Goal: Task Accomplishment & Management: Use online tool/utility

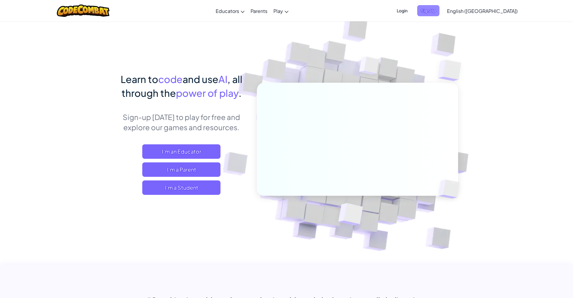
click at [439, 11] on span "Sign Up" at bounding box center [428, 10] width 22 height 11
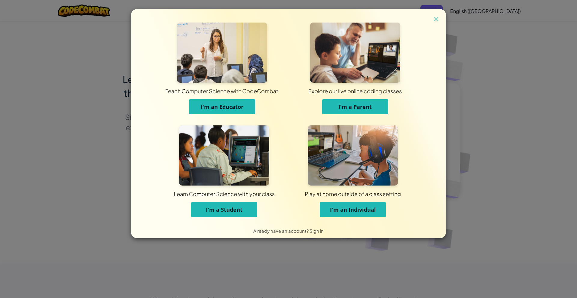
click at [233, 214] on button "I'm a Student" at bounding box center [224, 209] width 66 height 15
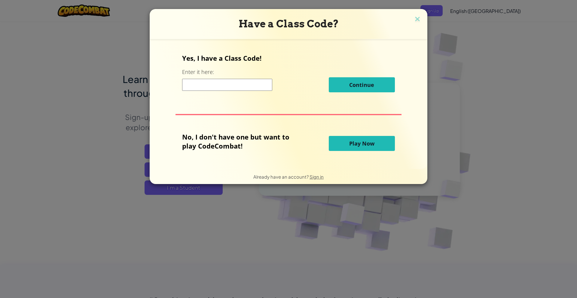
drag, startPoint x: 249, startPoint y: 80, endPoint x: 250, endPoint y: 75, distance: 5.4
click at [249, 75] on div "Yes, I have a Class Code! Enter it here: Continue" at bounding box center [288, 75] width 213 height 43
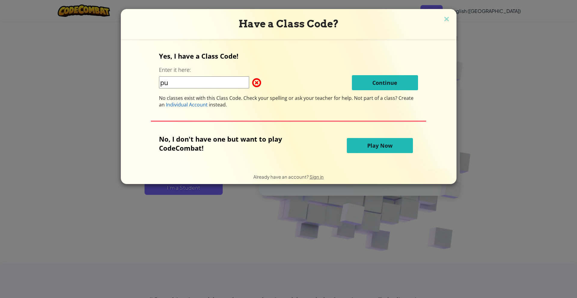
type input "p"
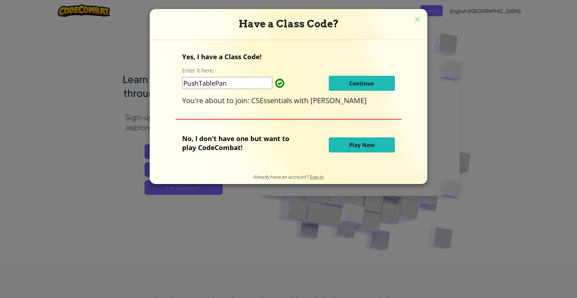
type input "PushTablePan"
click at [351, 81] on span "Continue" at bounding box center [361, 83] width 25 height 7
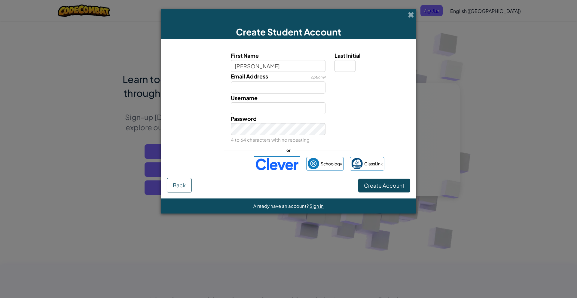
type input "Brendan"
click at [341, 70] on input "Last Initial" at bounding box center [345, 66] width 21 height 12
type input "m"
type input "M"
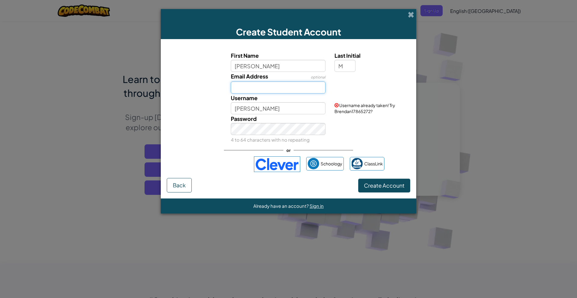
type input "BrendanM"
click at [262, 84] on input "Email Address" at bounding box center [278, 87] width 95 height 12
type input "8"
click at [271, 112] on input "BrendanM" at bounding box center [278, 108] width 95 height 12
type input "B"
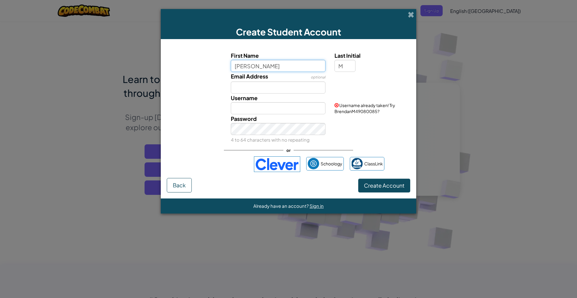
click at [271, 67] on input "Brendan" at bounding box center [278, 66] width 95 height 12
type input "B"
type input "M"
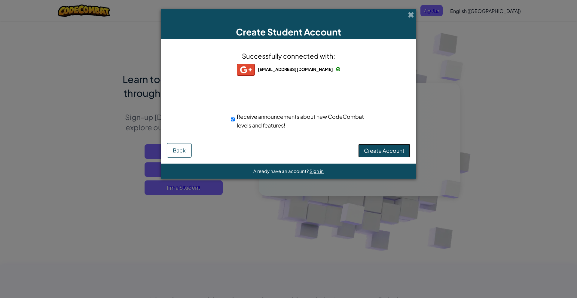
click at [383, 149] on span "Create Account" at bounding box center [384, 150] width 41 height 7
click at [389, 148] on button "Create Account" at bounding box center [384, 151] width 52 height 14
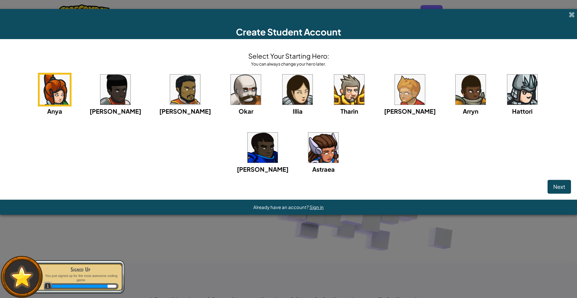
click at [170, 85] on img at bounding box center [185, 90] width 30 height 30
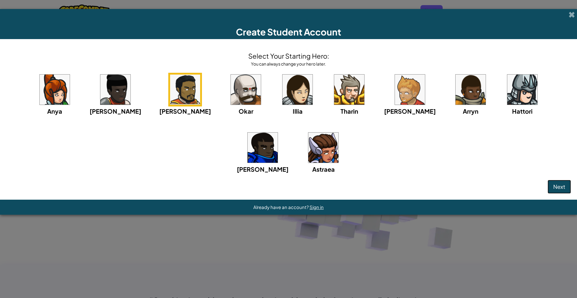
click at [556, 189] on span "Next" at bounding box center [560, 186] width 12 height 7
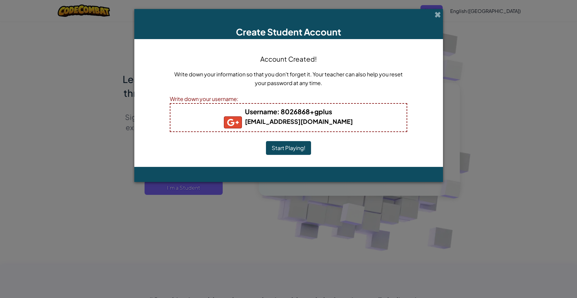
click at [343, 123] on h5 "8026868@student.ssttx.org" at bounding box center [288, 122] width 224 height 12
click at [235, 100] on div "Write down your username:" at bounding box center [289, 98] width 238 height 9
click at [239, 100] on div "Write down your username:" at bounding box center [289, 98] width 238 height 9
click at [301, 151] on button "Start Playing!" at bounding box center [288, 148] width 45 height 14
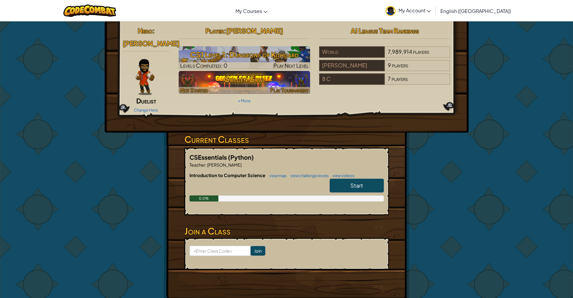
click at [284, 86] on h3 "Golden Goal" at bounding box center [244, 79] width 131 height 14
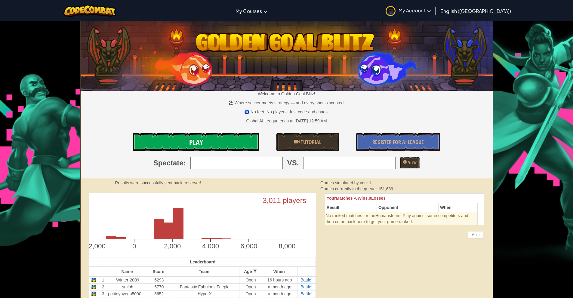
click at [229, 137] on link "Play" at bounding box center [196, 142] width 126 height 18
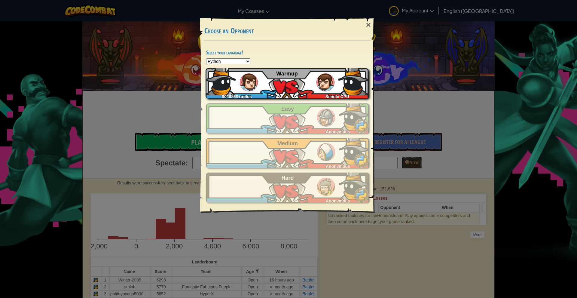
click at [281, 94] on div "8026868+gplus Simple CPU Warmup" at bounding box center [287, 83] width 163 height 30
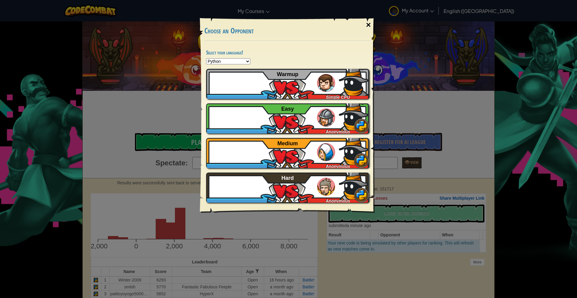
click at [364, 23] on div "×" at bounding box center [369, 24] width 14 height 17
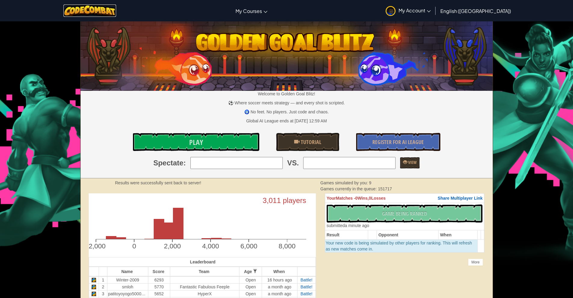
click at [92, 9] on img at bounding box center [89, 11] width 53 height 12
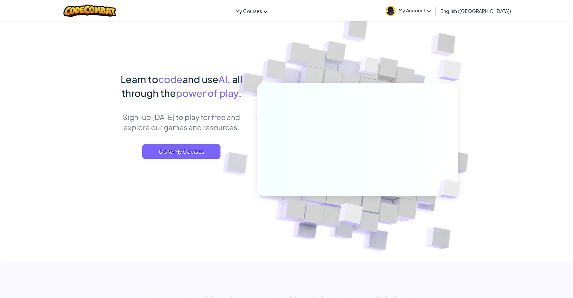
click at [431, 9] on span "My Account" at bounding box center [414, 10] width 32 height 6
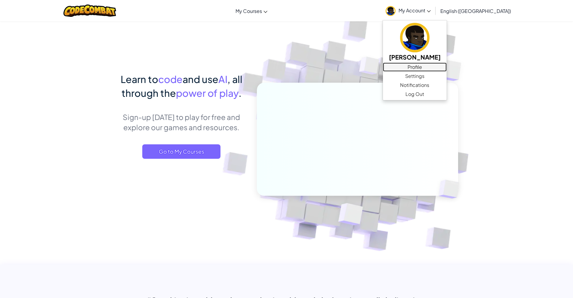
click at [446, 66] on link "Profile" at bounding box center [415, 67] width 64 height 9
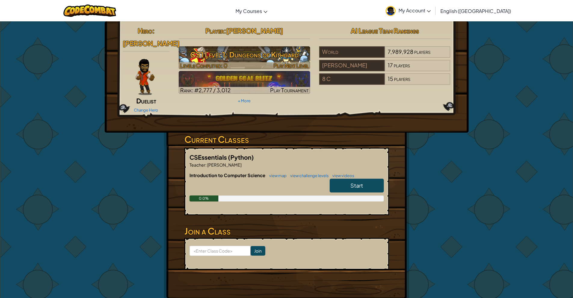
click at [288, 51] on h3 "CS1 Level 1: Dungeons of Kithgard" at bounding box center [244, 55] width 131 height 14
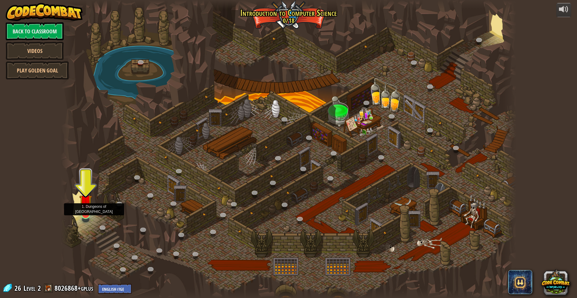
click at [84, 210] on img at bounding box center [85, 201] width 12 height 29
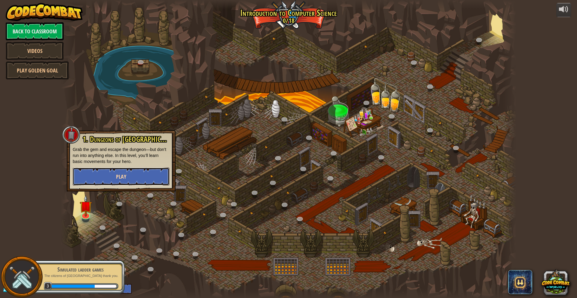
click at [126, 174] on span "Play" at bounding box center [121, 177] width 10 height 8
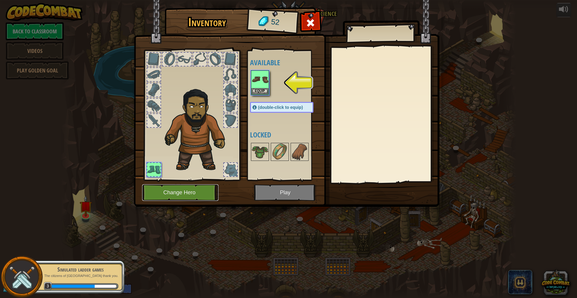
click at [195, 191] on button "Change Hero" at bounding box center [180, 192] width 76 height 17
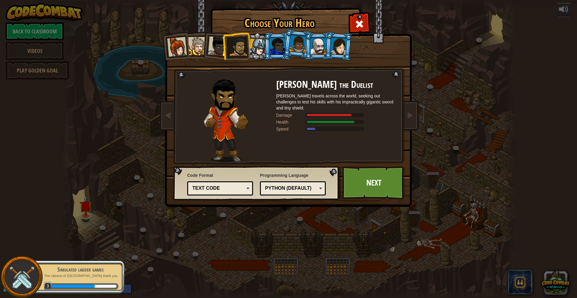
click at [298, 41] on div at bounding box center [298, 44] width 17 height 18
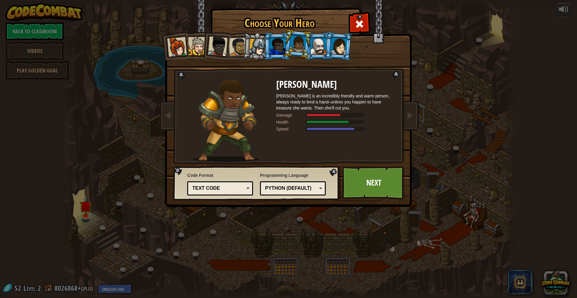
click at [225, 45] on div at bounding box center [218, 46] width 20 height 20
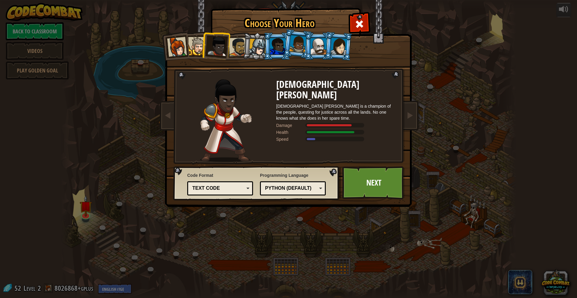
click at [302, 43] on div at bounding box center [298, 44] width 17 height 18
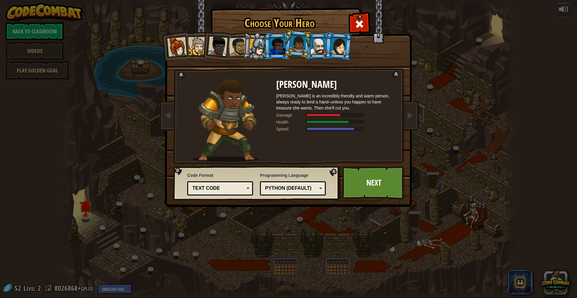
click at [287, 44] on li at bounding box center [298, 44] width 30 height 30
click at [278, 46] on div at bounding box center [278, 46] width 16 height 16
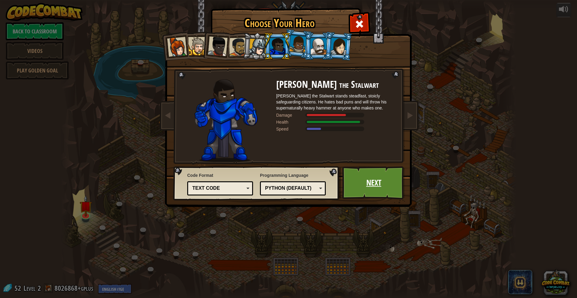
click at [391, 181] on link "Next" at bounding box center [373, 182] width 63 height 33
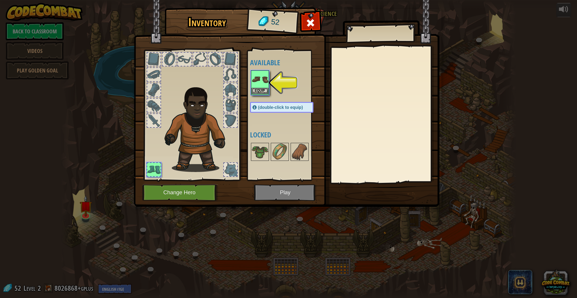
click at [264, 81] on img at bounding box center [260, 79] width 17 height 17
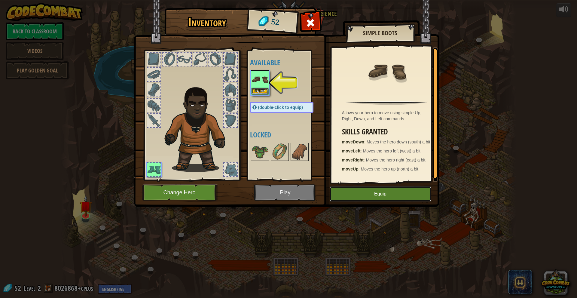
click at [380, 190] on button "Equip" at bounding box center [381, 193] width 102 height 15
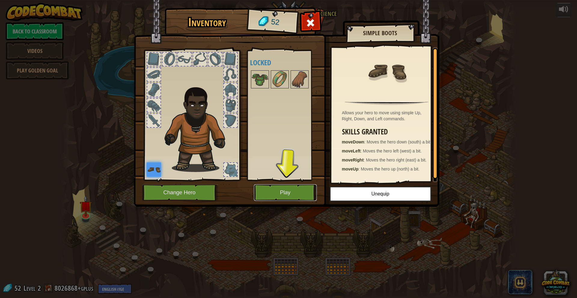
click at [284, 191] on button "Play" at bounding box center [285, 192] width 63 height 17
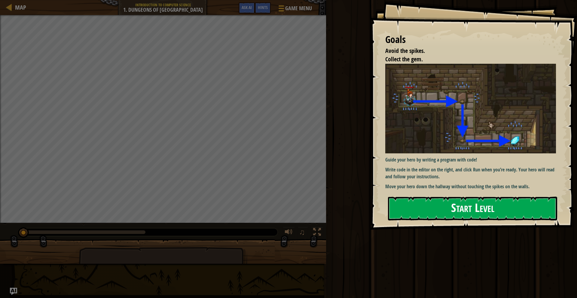
click at [519, 203] on button "Start Level" at bounding box center [472, 209] width 169 height 24
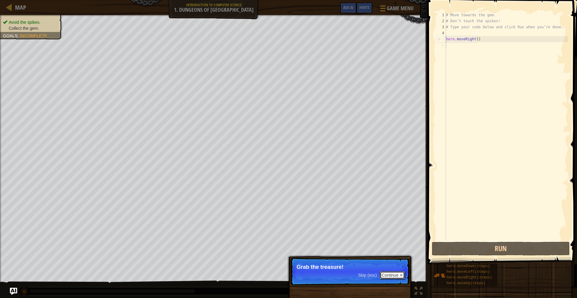
click at [395, 274] on button "Continue" at bounding box center [392, 275] width 25 height 8
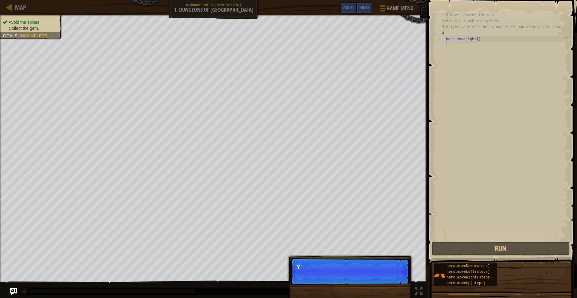
scroll to position [3, 0]
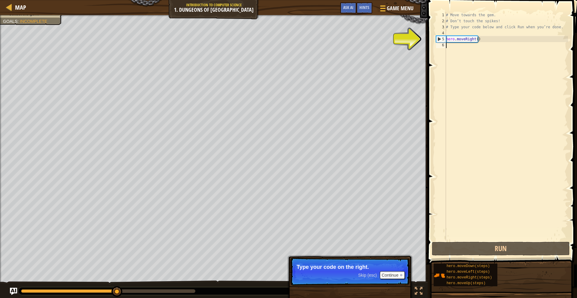
type textarea "hero.moveRight()"
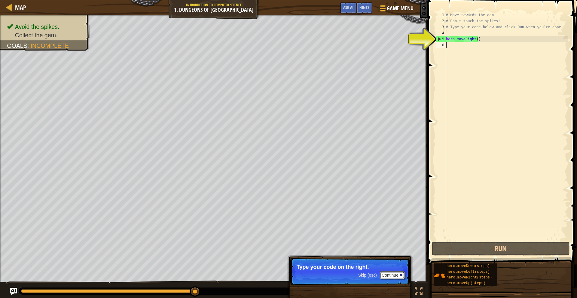
click at [394, 274] on button "Continue" at bounding box center [392, 275] width 25 height 8
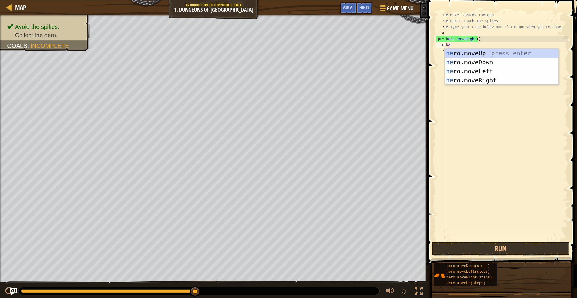
type textarea "her"
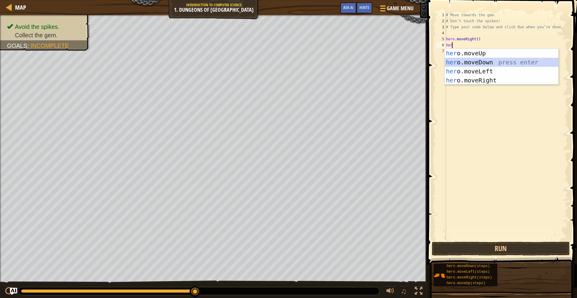
click at [492, 62] on div "her o.moveUp press enter her o.moveDown press enter her o.moveLeft press enter …" at bounding box center [502, 76] width 114 height 54
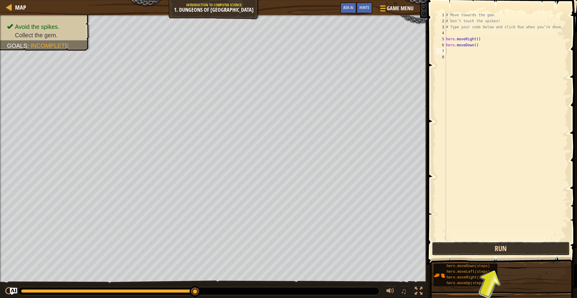
click at [516, 244] on button "Run" at bounding box center [501, 249] width 138 height 14
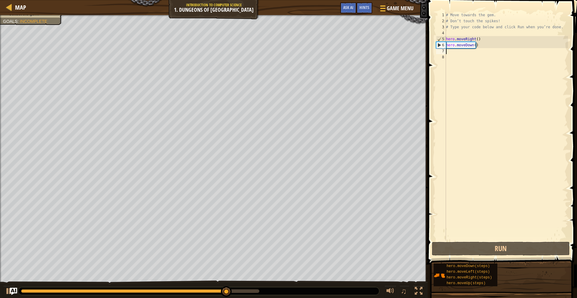
type textarea "h"
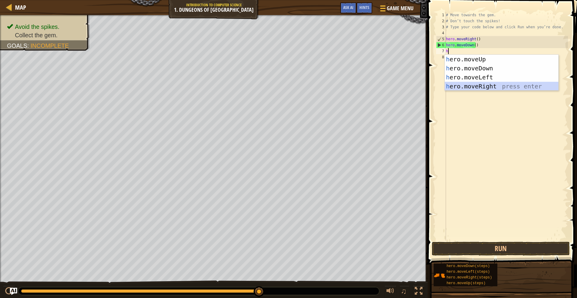
click at [498, 84] on div "h ero.moveUp press enter h ero.moveDown press enter h ero.moveLeft press enter …" at bounding box center [502, 82] width 114 height 54
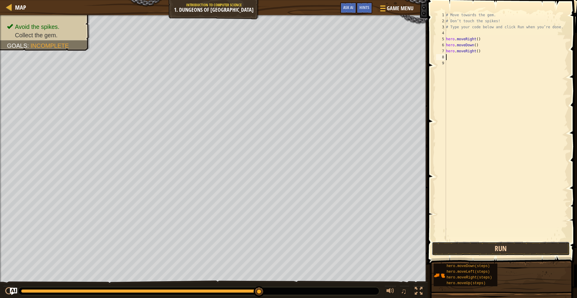
click at [483, 248] on button "Run" at bounding box center [501, 249] width 138 height 14
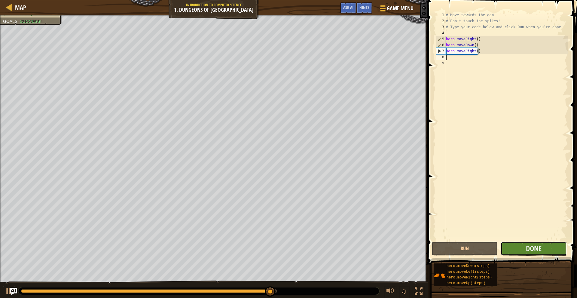
click at [513, 248] on button "Done" at bounding box center [534, 249] width 66 height 14
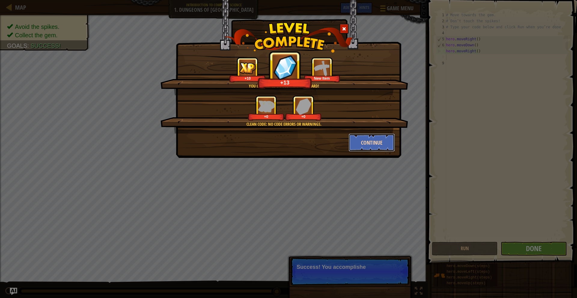
click at [368, 142] on button "Continue" at bounding box center [372, 142] width 47 height 18
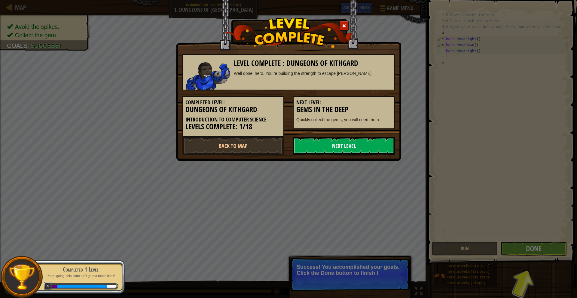
click at [352, 147] on link "Next Level" at bounding box center [344, 146] width 102 height 18
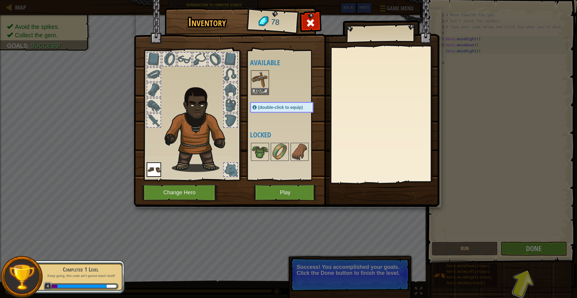
click at [529, 248] on div "Inventory 78 Available Equip Equip (double-click to equip) Locked Equip Unequip…" at bounding box center [288, 149] width 577 height 298
click at [261, 79] on img at bounding box center [260, 79] width 17 height 17
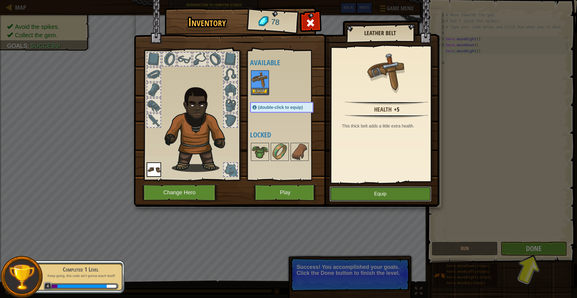
click at [379, 199] on button "Equip" at bounding box center [381, 193] width 102 height 15
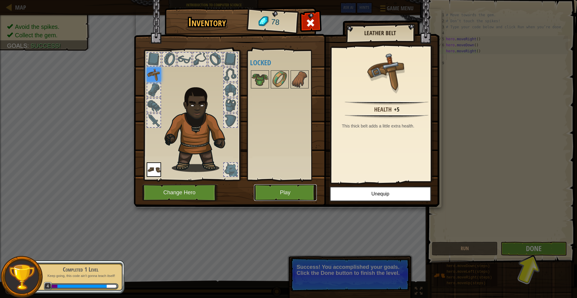
click at [277, 192] on button "Play" at bounding box center [285, 192] width 63 height 17
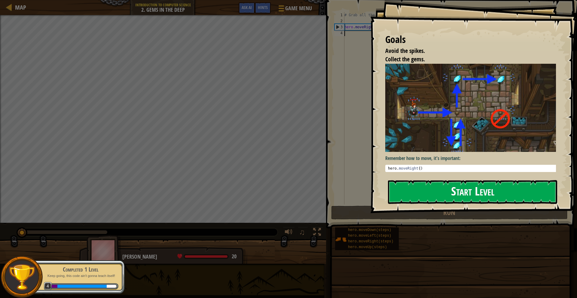
click at [428, 180] on button "Start Level" at bounding box center [472, 192] width 169 height 24
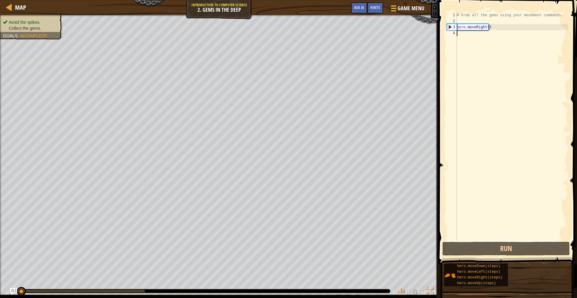
type textarea "h"
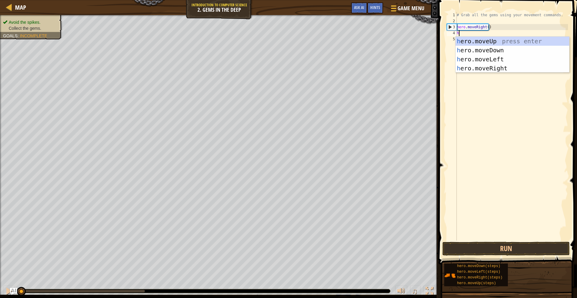
scroll to position [3, 0]
click at [480, 39] on div "h ero.moveUp press enter h ero.moveDown press enter h ero.moveLeft press enter …" at bounding box center [513, 64] width 114 height 54
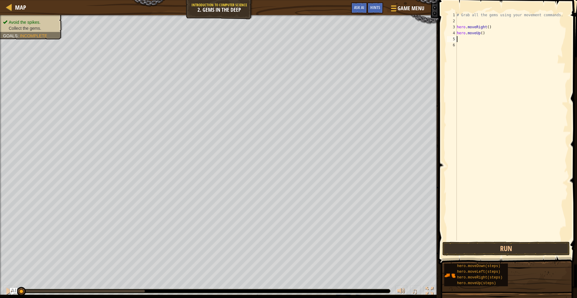
type textarea "h"
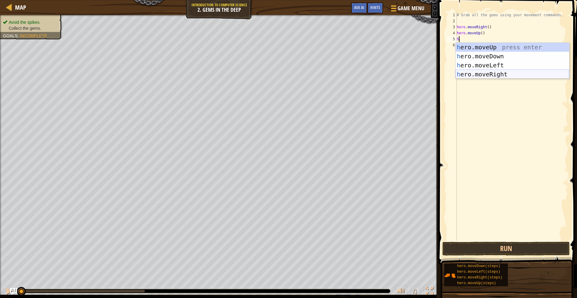
click at [486, 75] on div "h ero.moveUp press enter h ero.moveDown press enter h ero.moveLeft press enter …" at bounding box center [513, 70] width 114 height 54
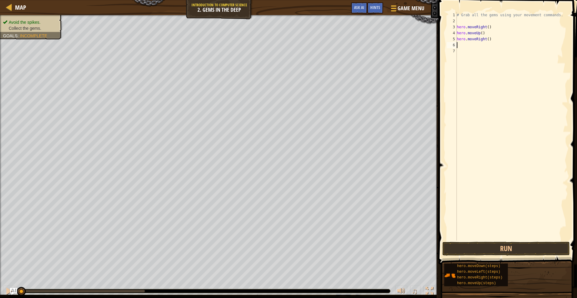
type textarea "h"
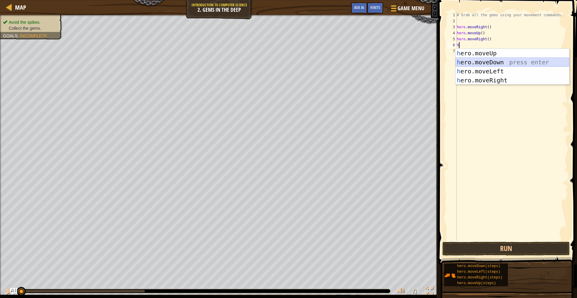
click at [485, 62] on div "h ero.moveUp press enter h ero.moveDown press enter h ero.moveLeft press enter …" at bounding box center [513, 76] width 114 height 54
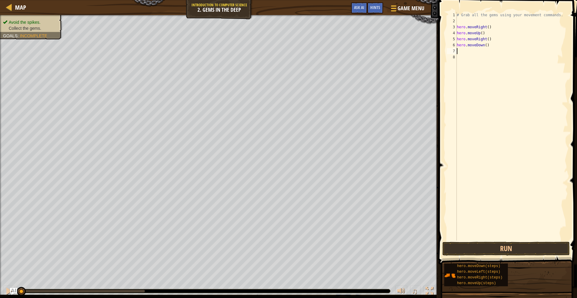
type textarea "h"
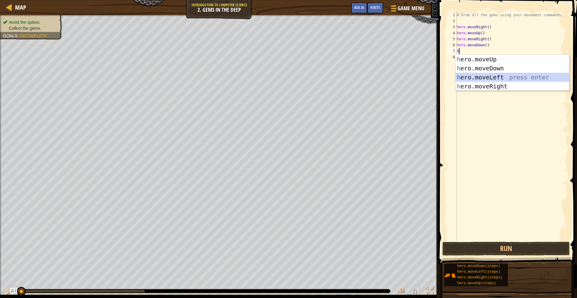
click at [490, 77] on div "h ero.moveUp press enter h ero.moveDown press enter h ero.moveLeft press enter …" at bounding box center [513, 82] width 114 height 54
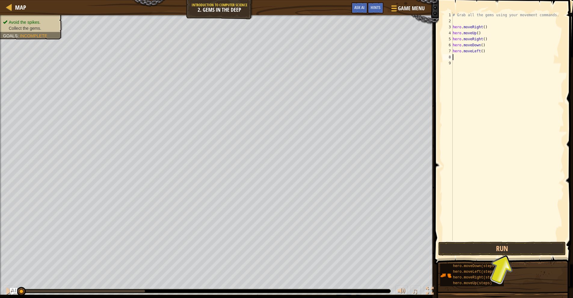
type textarea "h"
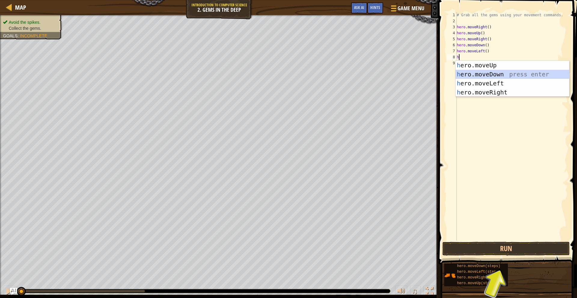
click at [489, 72] on div "h ero.moveUp press enter h ero.moveDown press enter h ero.moveLeft press enter …" at bounding box center [513, 88] width 114 height 54
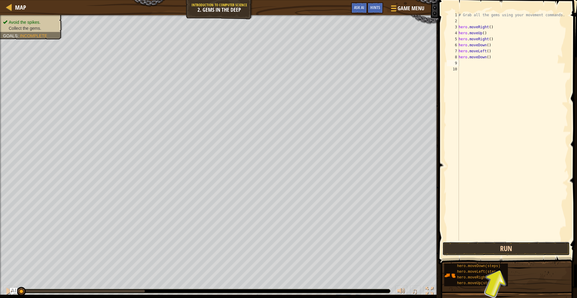
click at [492, 247] on button "Run" at bounding box center [506, 249] width 127 height 14
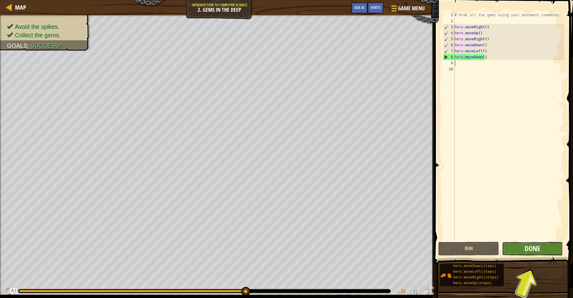
click at [528, 245] on span "Done" at bounding box center [532, 249] width 16 height 10
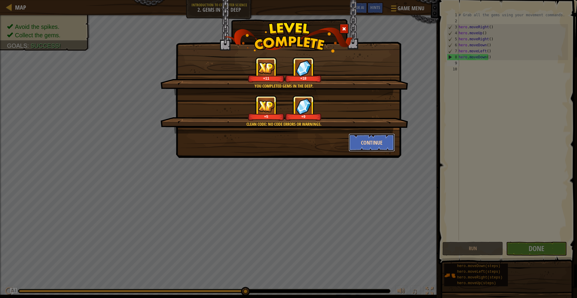
click at [376, 140] on button "Continue" at bounding box center [372, 142] width 47 height 18
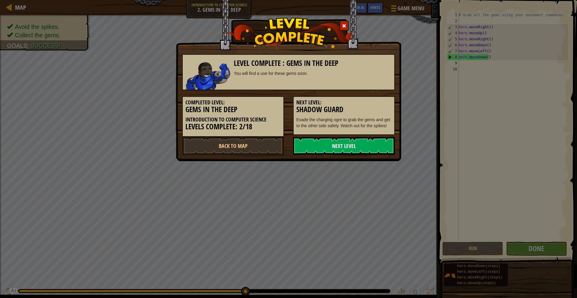
click at [377, 146] on link "Next Level" at bounding box center [344, 146] width 102 height 18
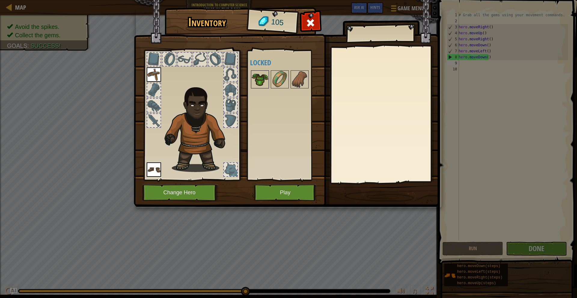
click at [263, 79] on img at bounding box center [260, 79] width 17 height 17
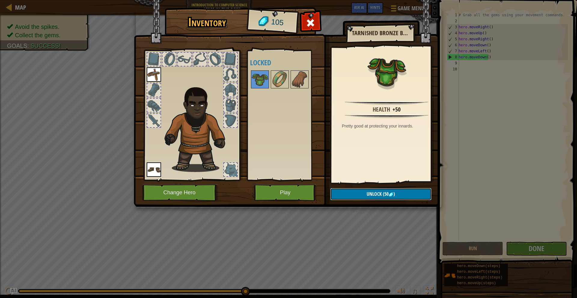
click at [370, 196] on span "Unlock" at bounding box center [374, 194] width 15 height 7
click at [369, 195] on button "Confirm" at bounding box center [380, 194] width 101 height 12
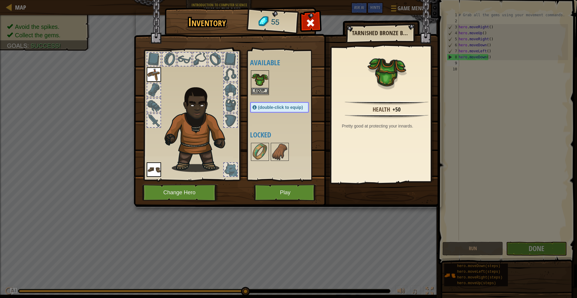
click at [262, 85] on img at bounding box center [260, 79] width 17 height 17
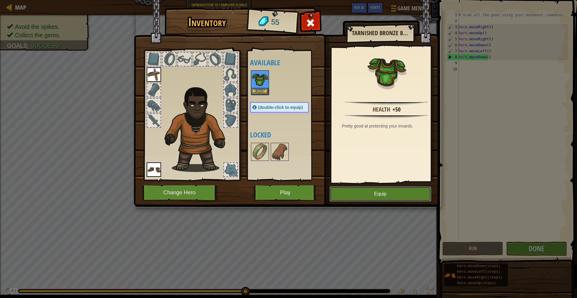
click at [375, 198] on button "Equip" at bounding box center [381, 193] width 102 height 15
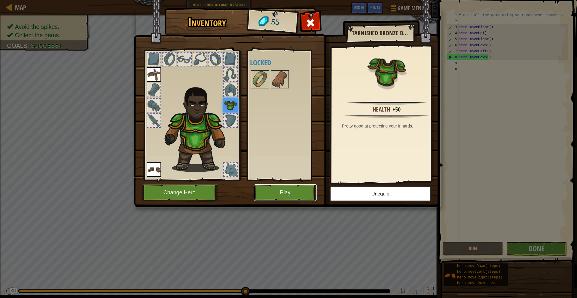
click at [297, 189] on button "Play" at bounding box center [285, 192] width 63 height 17
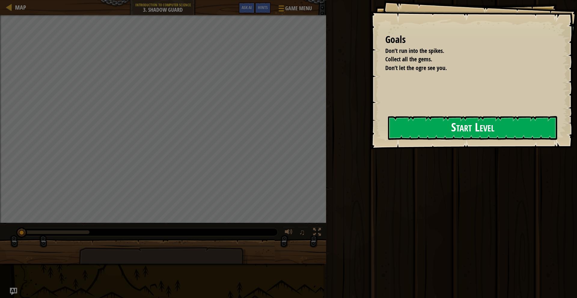
click at [386, 128] on div "Goals Don’t run into the spikes. Collect all the gems. Don’t let the ogre see y…" at bounding box center [473, 74] width 207 height 149
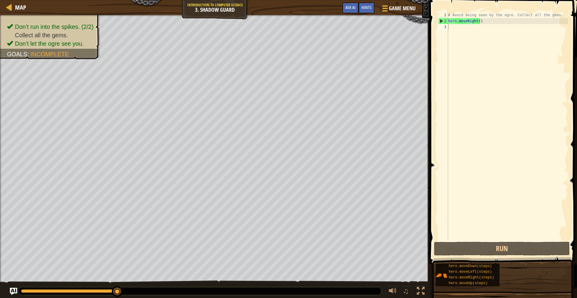
click at [456, 36] on div "# Avoid being seen by the ogre. Collect all the gems. hero . moveRight ( )" at bounding box center [507, 132] width 121 height 241
type textarea "h"
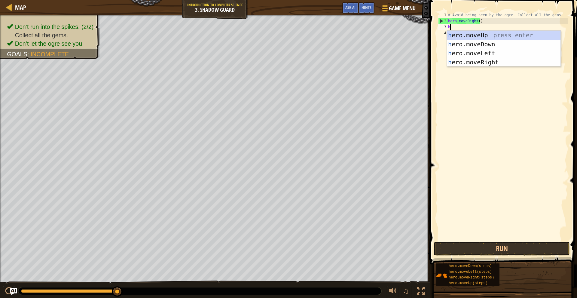
scroll to position [3, 0]
click at [489, 59] on div "h ero.moveUp press enter h ero.moveDown press enter h ero.moveLeft press enter …" at bounding box center [504, 58] width 114 height 54
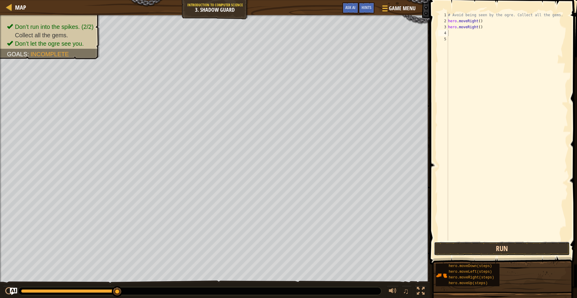
click at [493, 254] on button "Run" at bounding box center [502, 249] width 136 height 14
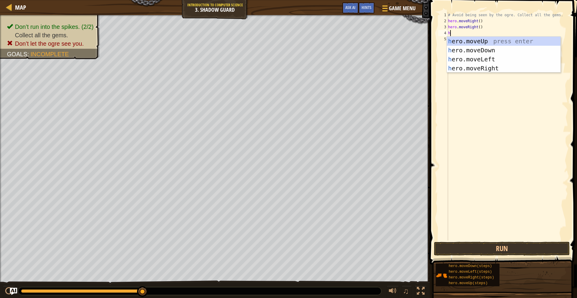
click at [480, 26] on div "# Avoid being seen by the ogre. Collect all the gems. hero . moveRight ( ) hero…" at bounding box center [507, 132] width 121 height 241
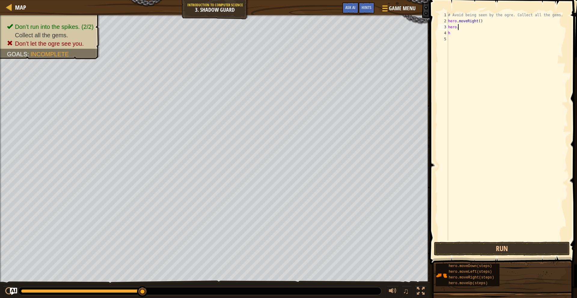
type textarea "h"
click at [468, 32] on div "# Avoid being seen by the ogre. Collect all the gems. hero . moveRight ( ) h" at bounding box center [507, 132] width 121 height 241
type textarea "h"
click at [459, 25] on div "# Avoid being seen by the ogre. Collect all the gems. hero . moveRight ( )" at bounding box center [507, 132] width 121 height 241
type textarea "h"
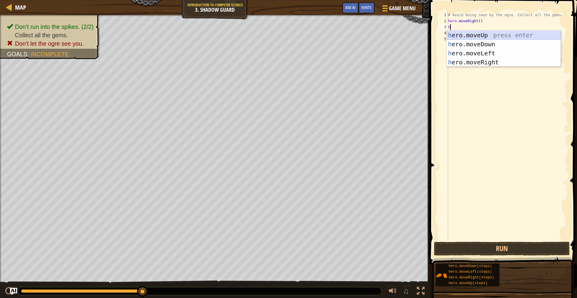
click at [476, 34] on div "h ero.moveUp press enter h ero.moveDown press enter h ero.moveLeft press enter …" at bounding box center [504, 58] width 114 height 54
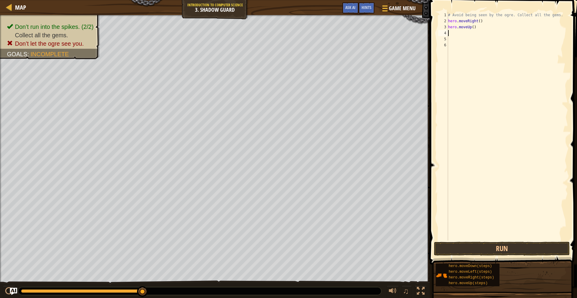
type textarea "h"
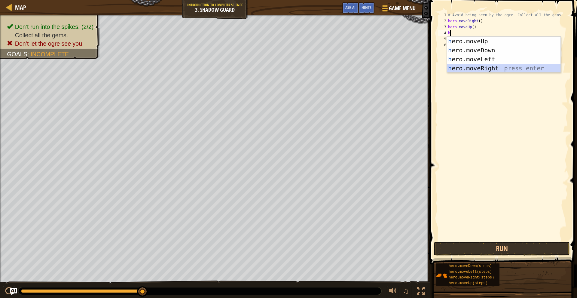
click at [483, 66] on div "h ero.moveUp press enter h ero.moveDown press enter h ero.moveLeft press enter …" at bounding box center [504, 64] width 114 height 54
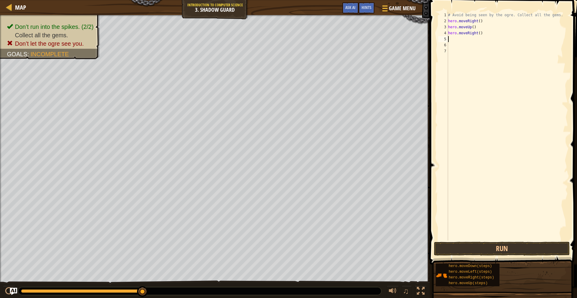
type textarea "h"
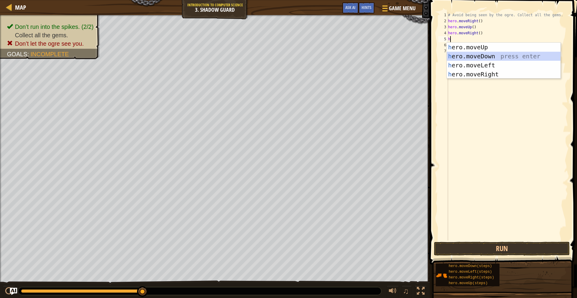
click at [483, 58] on div "h ero.moveUp press enter h ero.moveDown press enter h ero.moveLeft press enter …" at bounding box center [504, 70] width 114 height 54
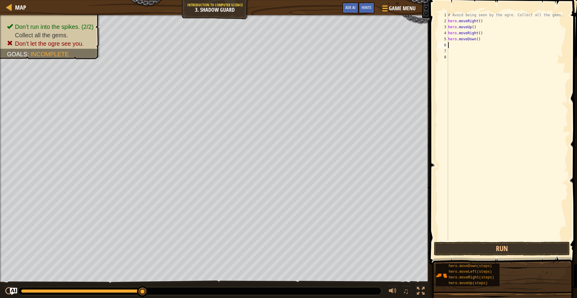
type textarea "h"
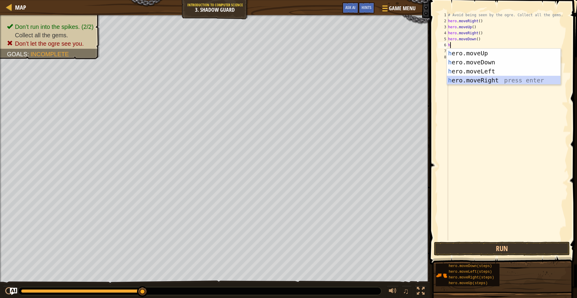
click at [484, 79] on div "h ero.moveUp press enter h ero.moveDown press enter h ero.moveLeft press enter …" at bounding box center [504, 76] width 114 height 54
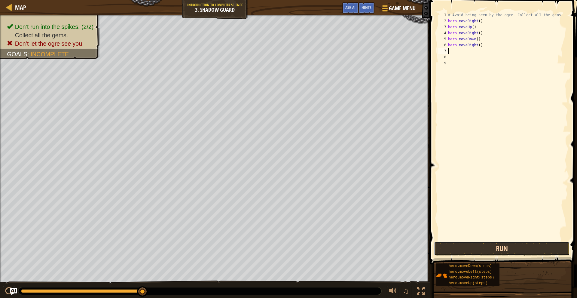
click at [518, 247] on button "Run" at bounding box center [502, 249] width 136 height 14
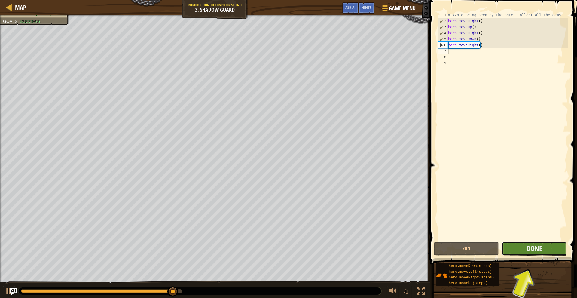
click at [519, 247] on button "Done" at bounding box center [534, 249] width 65 height 14
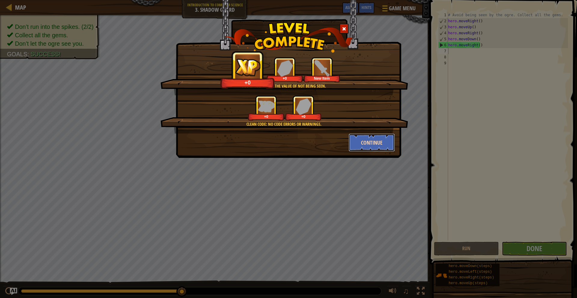
click at [385, 141] on button "Continue" at bounding box center [372, 142] width 47 height 18
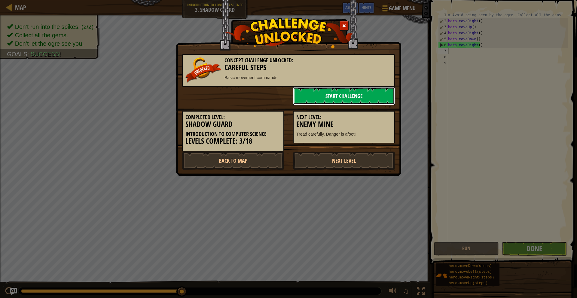
click at [362, 96] on link "Start Challenge" at bounding box center [344, 96] width 102 height 18
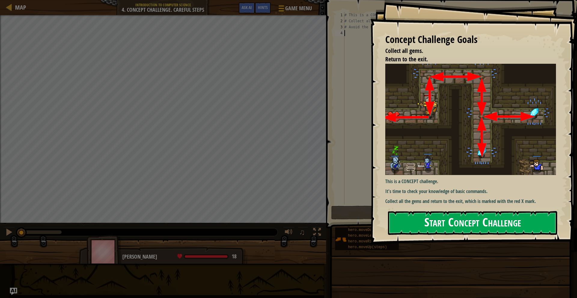
click at [437, 224] on button "Start Concept Challenge" at bounding box center [472, 223] width 169 height 24
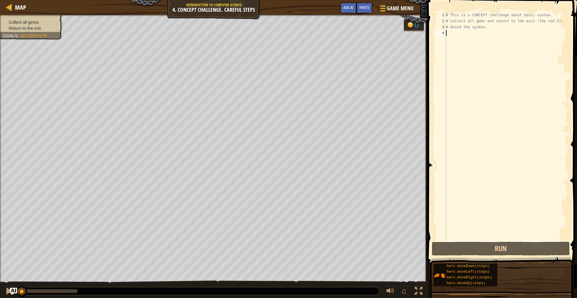
type textarea "h"
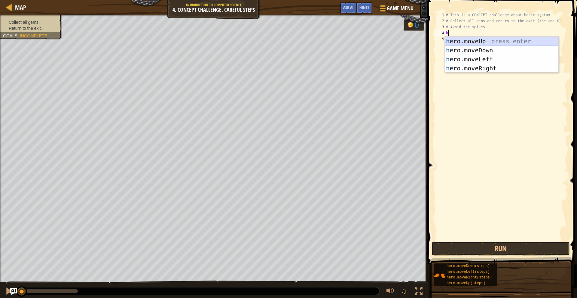
click at [489, 41] on div "h ero.moveUp press enter h ero.moveDown press enter h ero.moveLeft press enter …" at bounding box center [502, 64] width 114 height 54
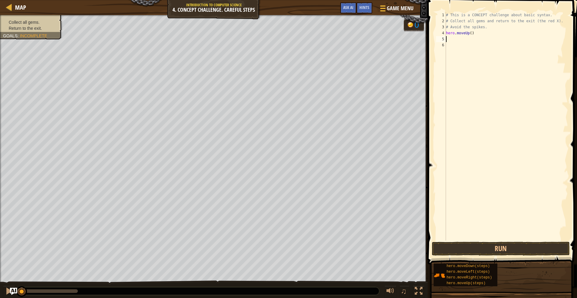
type textarea "h"
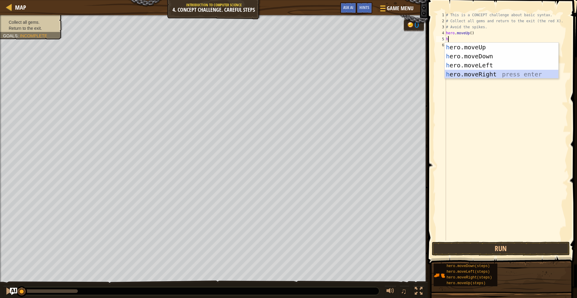
click at [490, 72] on div "h ero.moveUp press enter h ero.moveDown press enter h ero.moveLeft press enter …" at bounding box center [502, 70] width 114 height 54
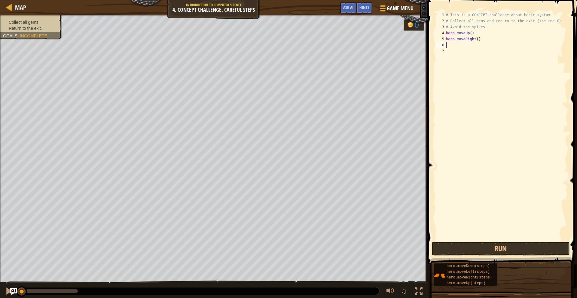
type textarea "h"
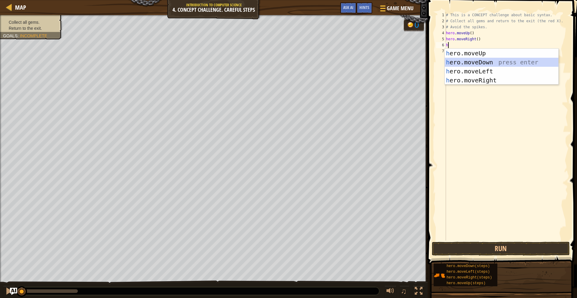
click at [484, 62] on div "h ero.moveUp press enter h ero.moveDown press enter h ero.moveLeft press enter …" at bounding box center [502, 76] width 114 height 54
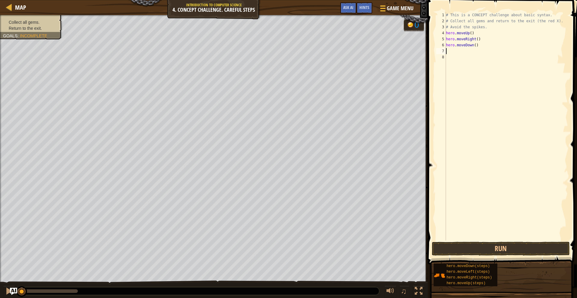
type textarea "h"
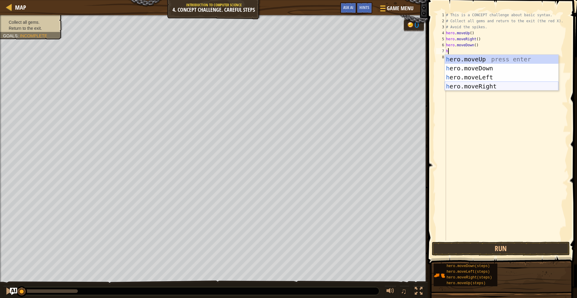
click at [479, 87] on div "h ero.moveUp press enter h ero.moveDown press enter h ero.moveLeft press enter …" at bounding box center [502, 82] width 114 height 54
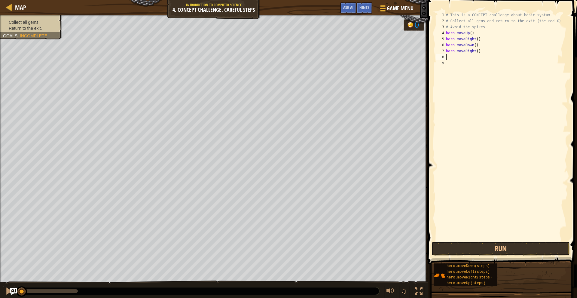
type textarea "h"
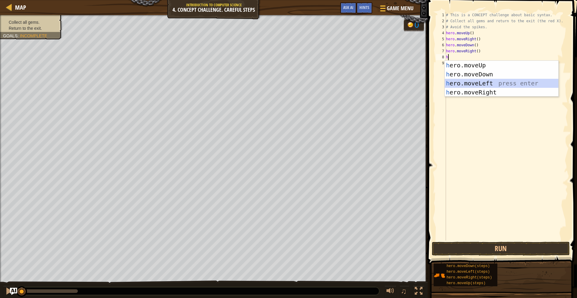
click at [484, 81] on div "h ero.moveUp press enter h ero.moveDown press enter h ero.moveLeft press enter …" at bounding box center [502, 88] width 114 height 54
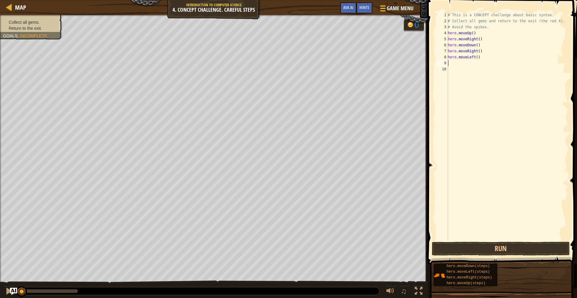
type textarea "h"
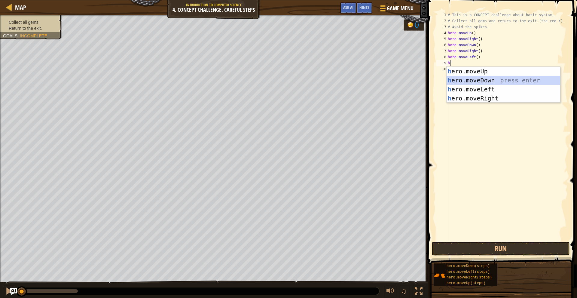
click at [484, 80] on div "h ero.moveUp press enter h ero.moveDown press enter h ero.moveLeft press enter …" at bounding box center [504, 94] width 114 height 54
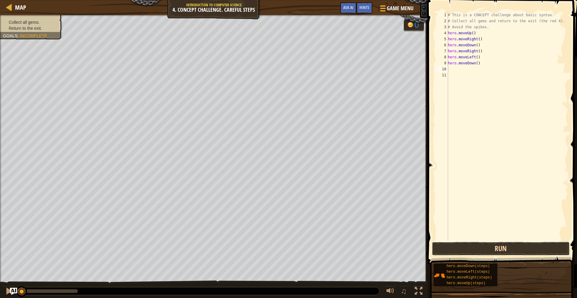
click at [493, 245] on button "Run" at bounding box center [501, 249] width 138 height 14
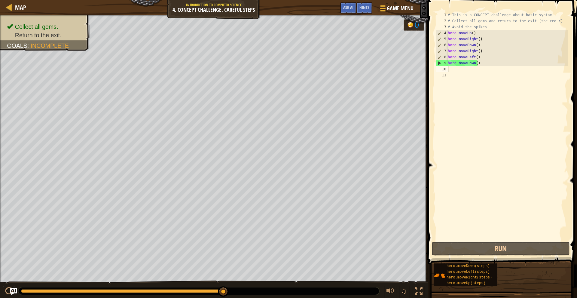
type textarea "h"
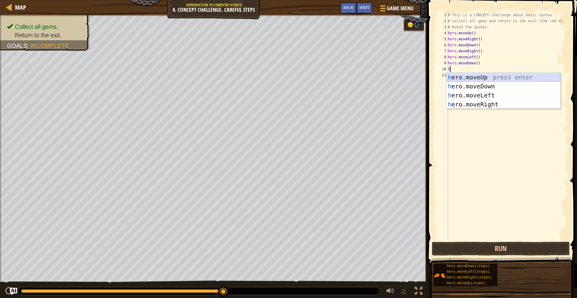
click at [491, 77] on div "h ero.moveUp press enter h ero.moveDown press enter h ero.moveLeft press enter …" at bounding box center [504, 100] width 114 height 54
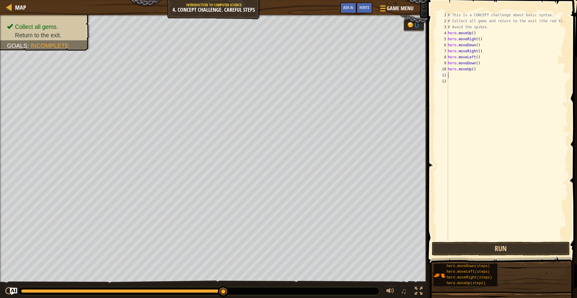
type textarea "h"
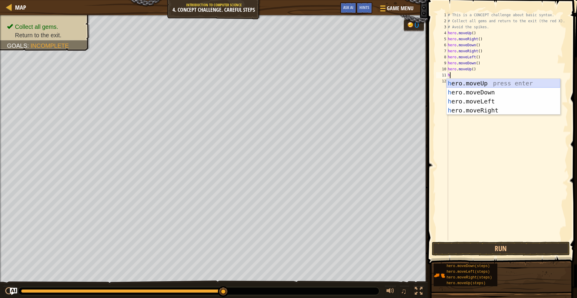
click at [494, 83] on div "h ero.moveUp press enter h ero.moveDown press enter h ero.moveLeft press enter …" at bounding box center [504, 106] width 114 height 54
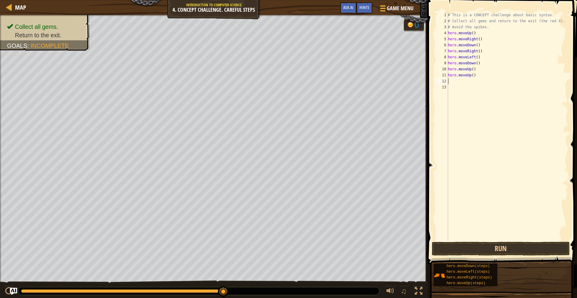
type textarea "h"
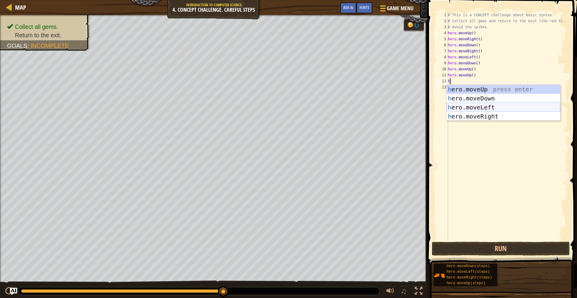
click at [479, 108] on div "h ero.moveUp press enter h ero.moveDown press enter h ero.moveLeft press enter …" at bounding box center [504, 112] width 114 height 54
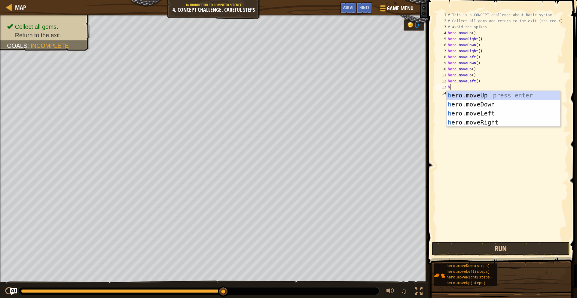
type textarea "h"
click at [487, 103] on div "h ero.moveUp press enter h ero.moveDown press enter h ero.moveLeft press enter …" at bounding box center [504, 118] width 114 height 54
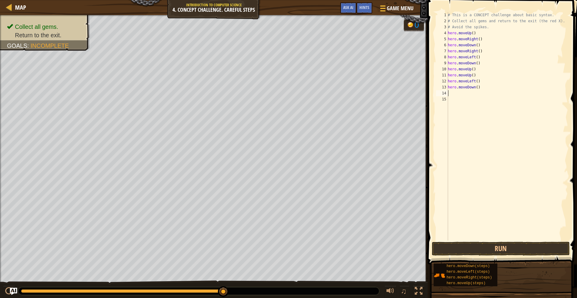
type textarea "h"
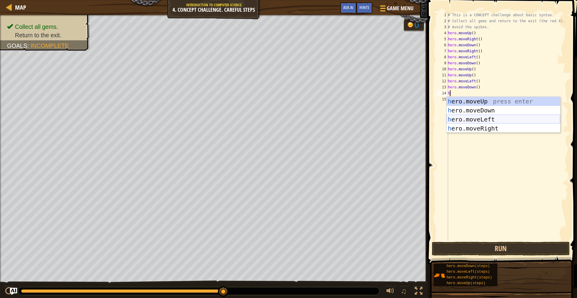
click at [489, 118] on div "h ero.moveUp press enter h ero.moveDown press enter h ero.moveLeft press enter …" at bounding box center [504, 124] width 114 height 54
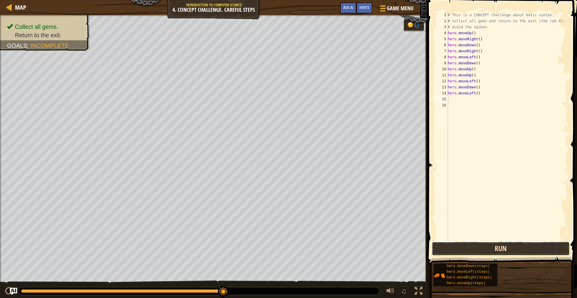
click at [505, 251] on button "Run" at bounding box center [501, 249] width 138 height 14
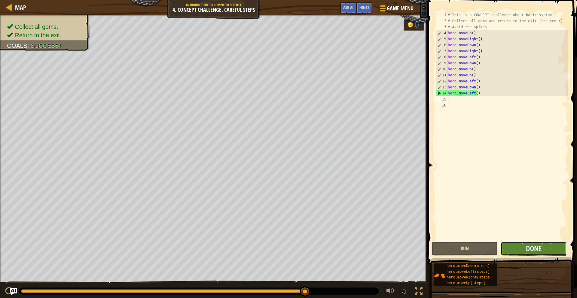
click at [521, 247] on button "Done" at bounding box center [534, 249] width 66 height 14
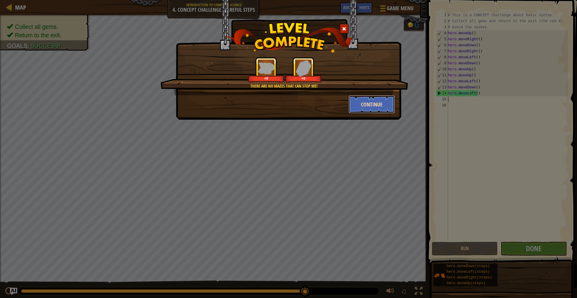
click at [383, 106] on button "Continue" at bounding box center [372, 104] width 47 height 18
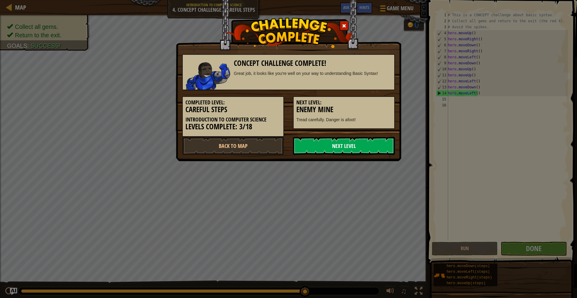
click at [339, 143] on link "Next Level" at bounding box center [344, 146] width 102 height 18
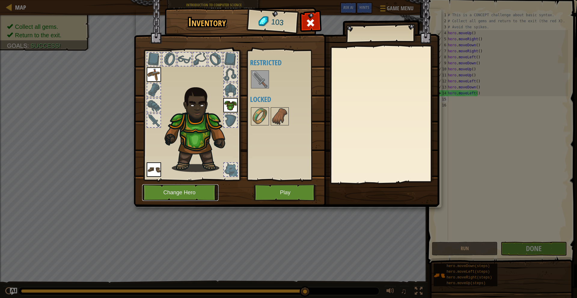
click at [195, 192] on button "Change Hero" at bounding box center [180, 192] width 76 height 17
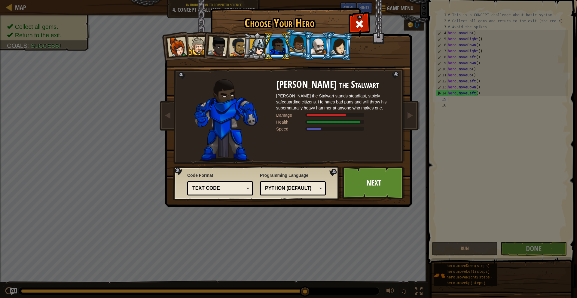
click at [316, 46] on div at bounding box center [319, 46] width 16 height 16
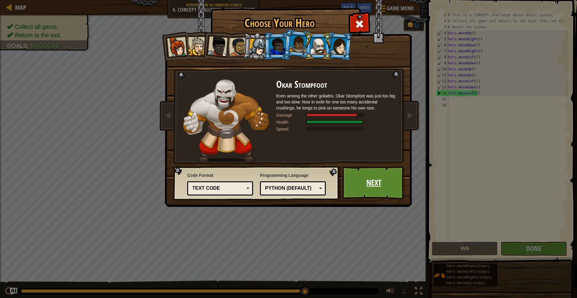
click at [375, 182] on link "Next" at bounding box center [373, 182] width 63 height 33
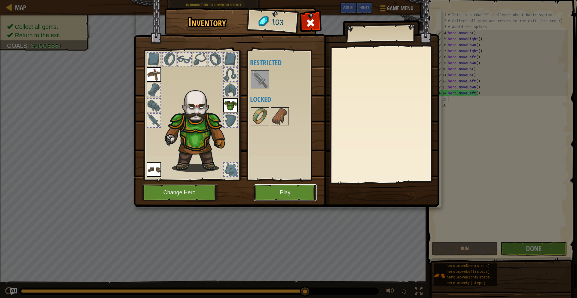
click at [283, 194] on button "Play" at bounding box center [285, 192] width 63 height 17
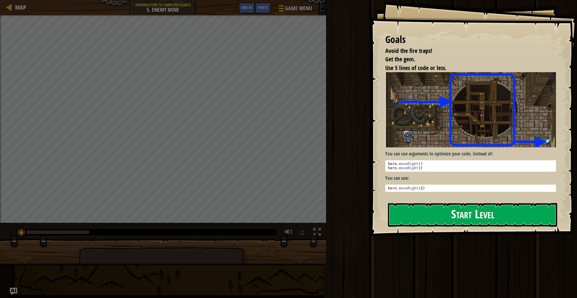
click at [460, 221] on button "Start Level" at bounding box center [472, 215] width 169 height 24
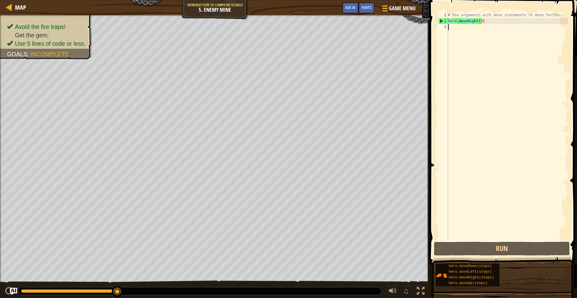
type textarea "h"
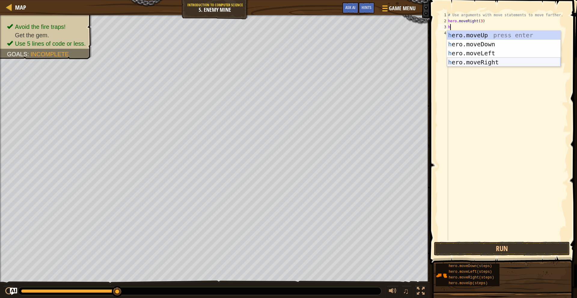
click at [480, 61] on div "h ero.moveUp press enter h ero.moveDown press enter h ero.moveLeft press enter …" at bounding box center [504, 58] width 114 height 54
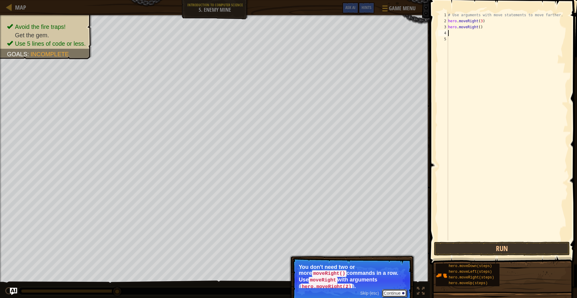
click at [395, 289] on button "Continue" at bounding box center [394, 293] width 25 height 8
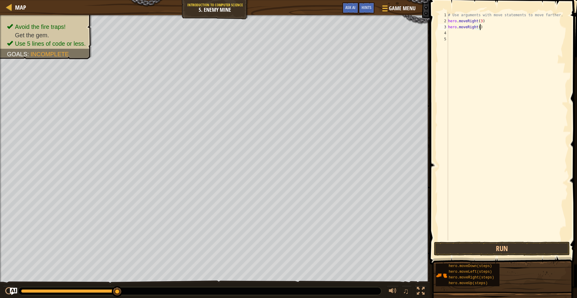
click at [482, 28] on div "# Use arguments with move statements to move farther. hero . moveRight ( 3 ) he…" at bounding box center [507, 132] width 121 height 241
type textarea "h"
click at [479, 21] on div "# Use arguments with move statements to move farther. hero . moveRight ( 3 )" at bounding box center [507, 132] width 121 height 241
click at [480, 20] on div "# Use arguments with move statements to move farther. hero . moveRight ( 3 )" at bounding box center [507, 132] width 121 height 241
type textarea "hero.moveRight(4)"
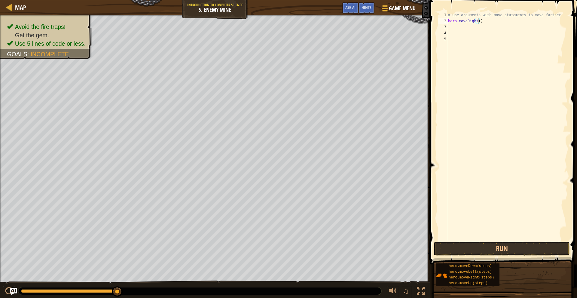
scroll to position [3, 2]
click at [467, 26] on div "# Use arguments with move statements to move farther. hero . moveRight ( 4 )" at bounding box center [507, 132] width 121 height 241
type textarea "h"
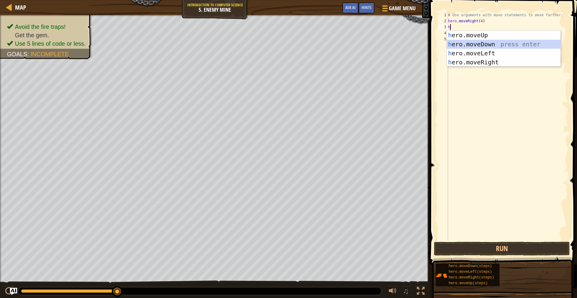
click at [474, 41] on div "h ero.moveUp press enter h ero.moveDown press enter h ero.moveLeft press enter …" at bounding box center [504, 58] width 114 height 54
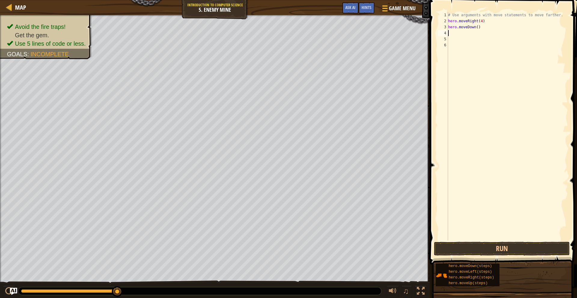
click at [477, 26] on div "# Use arguments with move statements to move farther. hero . moveRight ( 4 ) he…" at bounding box center [507, 132] width 121 height 241
type textarea "hero.moveDown(2)"
click at [467, 33] on div "# Use arguments with move statements to move farther. hero . moveRight ( 4 ) he…" at bounding box center [507, 132] width 121 height 241
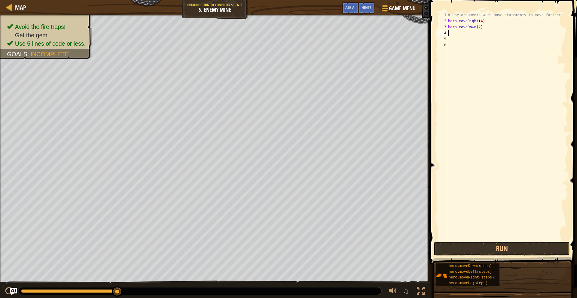
type textarea "h"
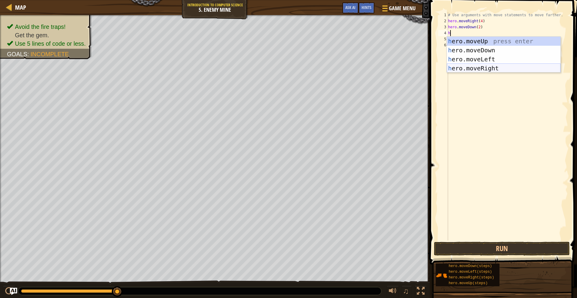
click at [498, 67] on div "h ero.moveUp press enter h ero.moveDown press enter h ero.moveLeft press enter …" at bounding box center [504, 64] width 114 height 54
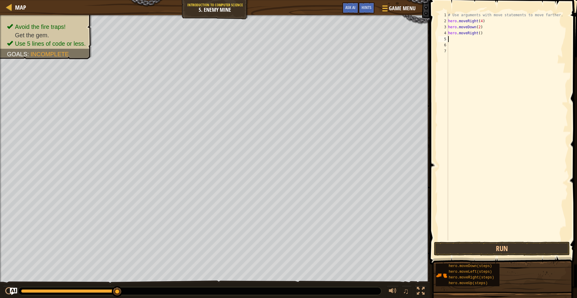
click at [477, 34] on div "# Use arguments with move statements to move farther. hero . moveRight ( 4 ) he…" at bounding box center [507, 132] width 121 height 241
click at [486, 247] on button "Run" at bounding box center [502, 249] width 136 height 14
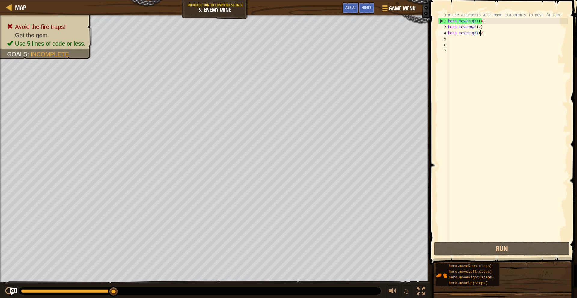
click at [479, 22] on div "# Use arguments with move statements to move farther. hero . moveRight ( 4 ) he…" at bounding box center [507, 132] width 121 height 241
click at [479, 21] on div "# Use arguments with move statements to move farther. hero . moveRight ( 4 ) he…" at bounding box center [507, 132] width 121 height 241
click at [480, 21] on div "# Use arguments with move statements to move farther. hero . moveRight ( 4 ) he…" at bounding box center [507, 132] width 121 height 241
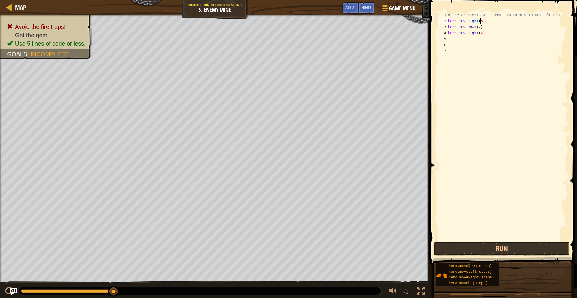
click at [478, 28] on div "# Use arguments with move statements to move farther. hero . moveRight ( 3 ) he…" at bounding box center [507, 132] width 121 height 241
click at [480, 30] on div "# Use arguments with move statements to move farther. hero . moveRight ( 3 ) he…" at bounding box center [507, 132] width 121 height 241
click at [482, 29] on div "# Use arguments with move statements to move farther. hero . moveRight ( 3 ) he…" at bounding box center [507, 132] width 121 height 241
type textarea "h"
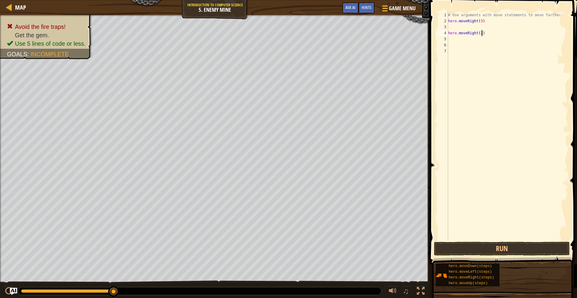
click at [483, 31] on div "# Use arguments with move statements to move farther. hero . moveRight ( 3 ) he…" at bounding box center [507, 132] width 121 height 241
type textarea "h"
click at [468, 28] on div "# Use arguments with move statements to move farther. hero . moveRight ( 3 )" at bounding box center [507, 132] width 121 height 241
type textarea "h"
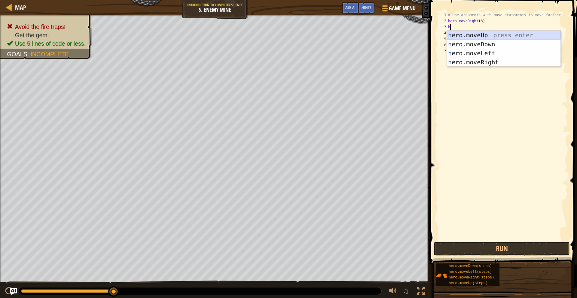
click at [478, 33] on div "h ero.moveUp press enter h ero.moveDown press enter h ero.moveLeft press enter …" at bounding box center [504, 58] width 114 height 54
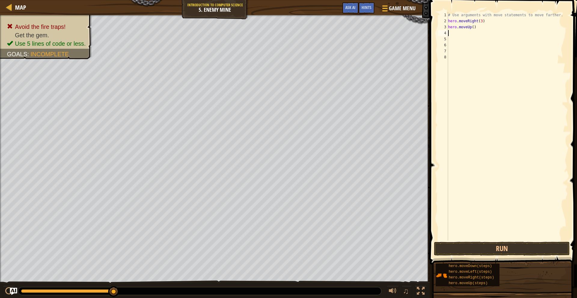
type textarea "h"
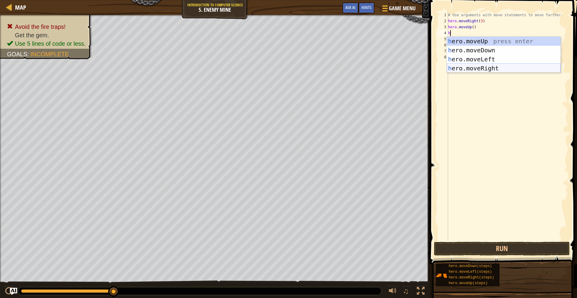
click at [485, 67] on div "h ero.moveUp press enter h ero.moveDown press enter h ero.moveLeft press enter …" at bounding box center [504, 64] width 114 height 54
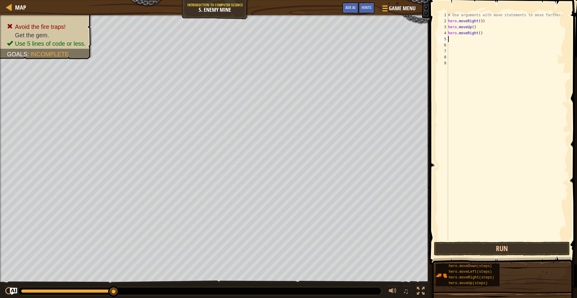
type textarea "h"
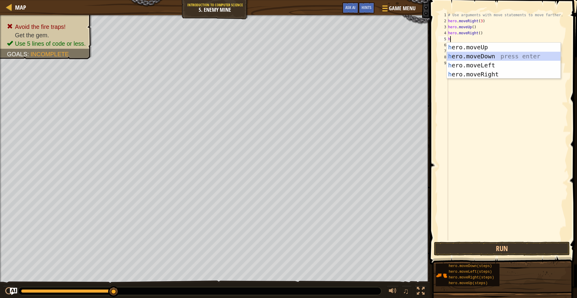
click at [480, 57] on div "h ero.moveUp press enter h ero.moveDown press enter h ero.moveLeft press enter …" at bounding box center [504, 70] width 114 height 54
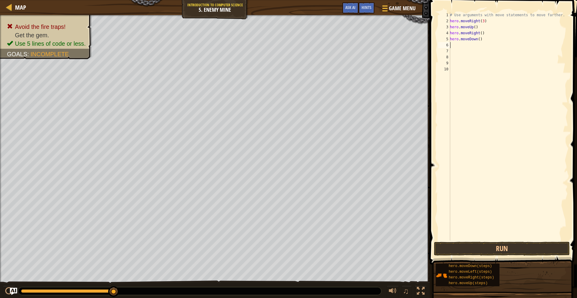
click at [477, 38] on div "# Use arguments with move statements to move farther. hero . moveRight ( 3 ) he…" at bounding box center [508, 132] width 119 height 241
type textarea "hero.moveDown(3)"
click at [472, 47] on div "# Use arguments with move statements to move farther. hero . moveRight ( 3 ) he…" at bounding box center [508, 132] width 119 height 241
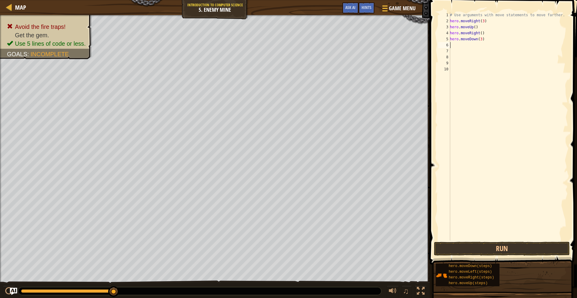
type textarea "h"
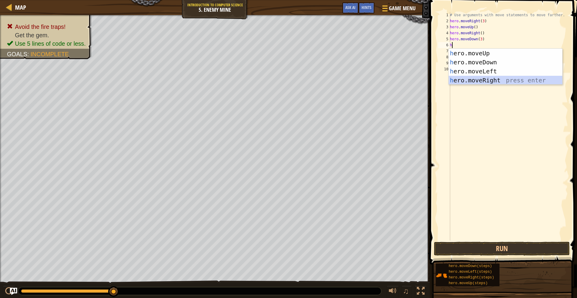
click at [474, 81] on div "h ero.moveUp press enter h ero.moveDown press enter h ero.moveLeft press enter …" at bounding box center [506, 76] width 114 height 54
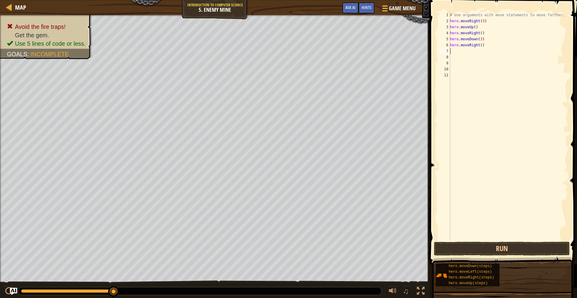
click at [479, 45] on div "# Use arguments with move statements to move farther. hero . moveRight ( 3 ) he…" at bounding box center [508, 132] width 119 height 241
type textarea "hero.moveRight(2)"
click at [465, 250] on button "Run" at bounding box center [502, 249] width 136 height 14
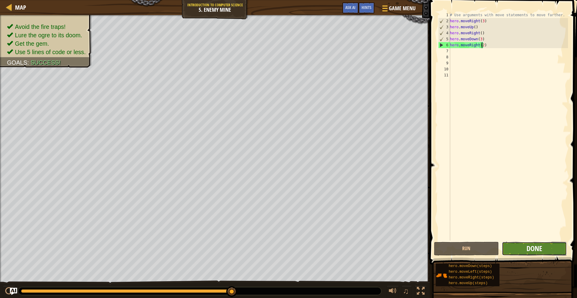
click at [532, 247] on span "Done" at bounding box center [535, 249] width 16 height 10
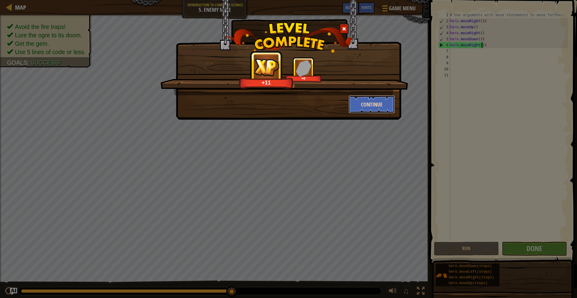
click at [374, 104] on button "Continue" at bounding box center [372, 104] width 47 height 18
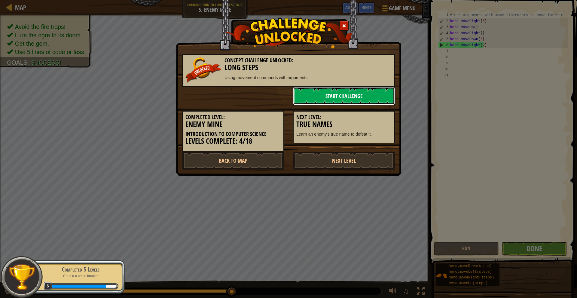
click at [373, 93] on link "Start Challenge" at bounding box center [344, 96] width 102 height 18
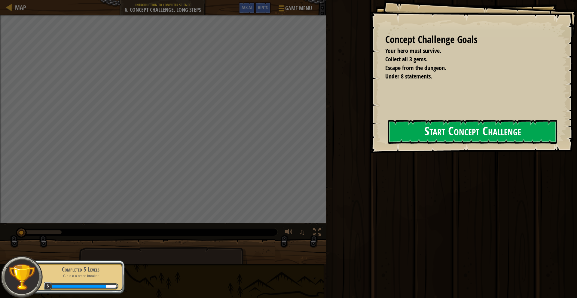
click at [493, 133] on button "Start Concept Challenge" at bounding box center [472, 132] width 169 height 24
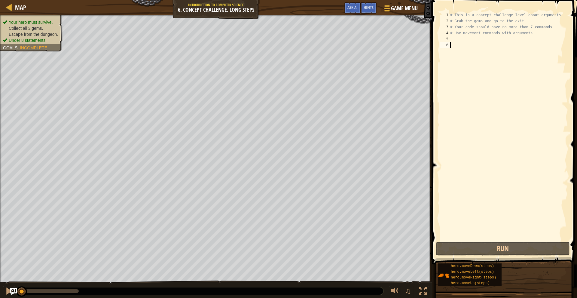
click at [455, 40] on div "# This is a concept challenge level about arguments. # Grab the gems and go to …" at bounding box center [508, 132] width 119 height 241
click at [456, 14] on div "# This is a concept challenge level about arguments. # Grab the gems and go to …" at bounding box center [508, 132] width 119 height 241
type textarea "# This is a concept challenge level about arguments."
click at [453, 38] on div "# This is a concept challenge level about arguments. # Grab the gems and go to …" at bounding box center [508, 132] width 119 height 241
click at [469, 51] on div "# This is a concept challenge level about arguments. # Grab the gems and go to …" at bounding box center [508, 132] width 119 height 241
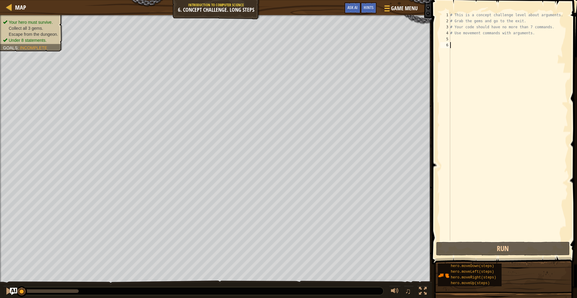
click at [466, 56] on div "# This is a concept challenge level about arguments. # Grab the gems and go to …" at bounding box center [508, 132] width 119 height 241
click at [463, 42] on div "# This is a concept challenge level about arguments. # Grab the gems and go to …" at bounding box center [508, 132] width 119 height 241
click at [465, 45] on div "# This is a concept challenge level about arguments. # Grab the gems and go to …" at bounding box center [508, 132] width 119 height 241
click at [463, 38] on div "# This is a concept challenge level about arguments. # Grab the gems and go to …" at bounding box center [508, 132] width 119 height 241
click at [465, 43] on div "# This is a concept challenge level about arguments. # Grab the gems and go to …" at bounding box center [508, 132] width 119 height 241
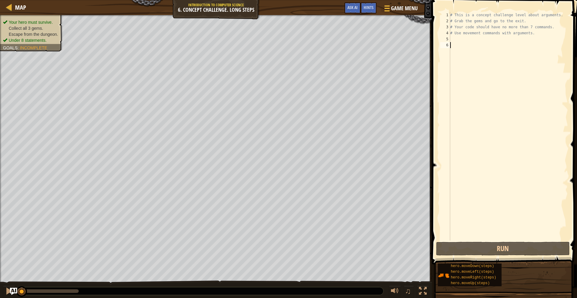
click at [464, 39] on div "# This is a concept challenge level about arguments. # Grab the gems and go to …" at bounding box center [508, 132] width 119 height 241
click at [465, 46] on div "# This is a concept challenge level about arguments. # Grab the gems and go to …" at bounding box center [508, 132] width 119 height 241
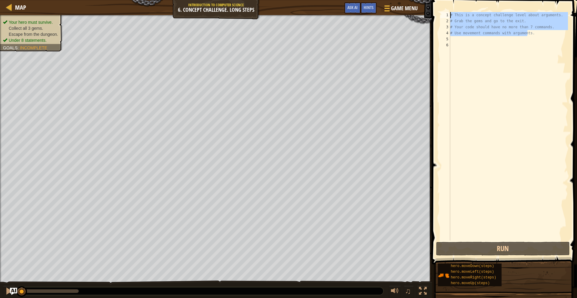
drag, startPoint x: 528, startPoint y: 35, endPoint x: 449, endPoint y: 15, distance: 81.8
click at [449, 15] on div "1 2 3 4 5 6 # This is a concept challenge level about arguments. # Grab the gem…" at bounding box center [503, 126] width 129 height 229
type textarea "# This is a concept challenge level about arguments. # Grab the gems and go to …"
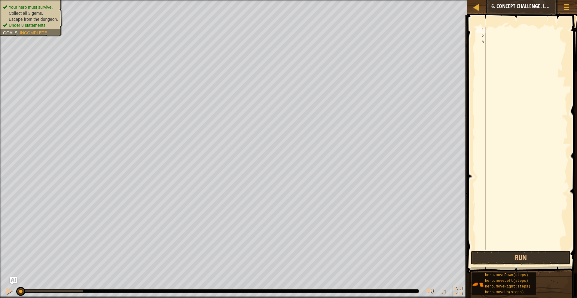
type textarea "h"
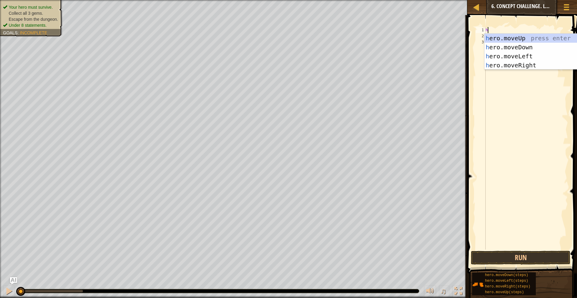
scroll to position [3, 0]
click at [515, 67] on div "h ero.moveUp press enter h ero.moveDown press enter h ero.moveLeft press enter …" at bounding box center [542, 61] width 114 height 54
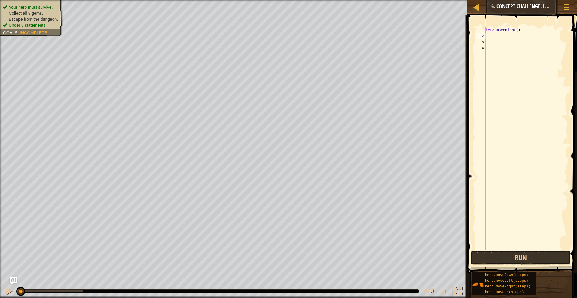
type textarea "h"
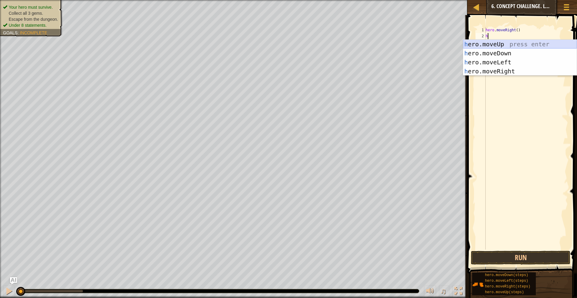
click at [496, 43] on div "h ero.moveUp press enter h ero.moveDown press enter h ero.moveLeft press enter …" at bounding box center [520, 67] width 114 height 54
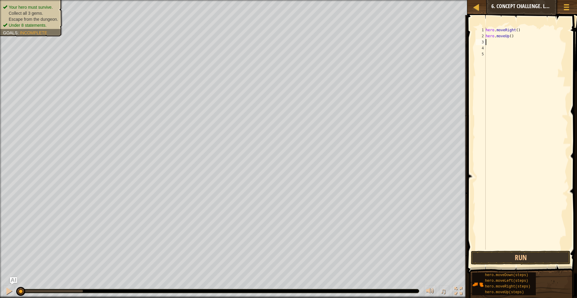
drag, startPoint x: 510, startPoint y: 36, endPoint x: 512, endPoint y: 40, distance: 4.7
click at [510, 36] on div "hero . moveRight ( ) hero . moveUp ( )" at bounding box center [527, 144] width 84 height 235
type textarea "hero.moveUp(3)"
click at [501, 41] on div "hero . moveRight ( ) hero . moveUp ( 3 )" at bounding box center [527, 144] width 84 height 235
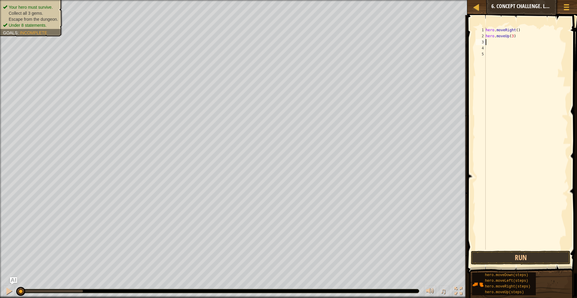
scroll to position [3, 0]
type textarea "r"
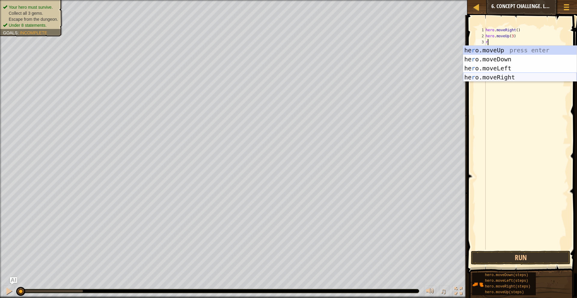
click at [513, 75] on div "he r o.moveUp press enter he r o.moveDown press enter he r o.moveLeft press ent…" at bounding box center [520, 73] width 114 height 54
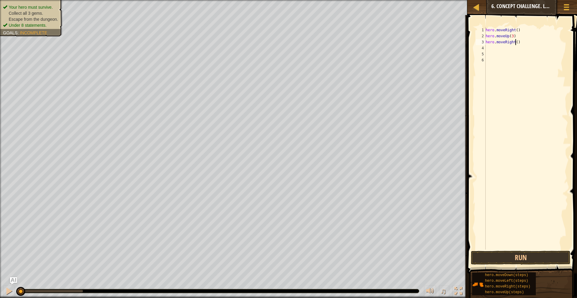
click at [515, 42] on div "hero . moveRight ( ) hero . moveUp ( 3 ) hero . moveRight ( )" at bounding box center [527, 144] width 84 height 235
type textarea "hero.moveRight(2)"
click at [505, 51] on div "hero . moveRight ( ) hero . moveUp ( 3 ) hero . moveRight ( 2 )" at bounding box center [527, 144] width 84 height 235
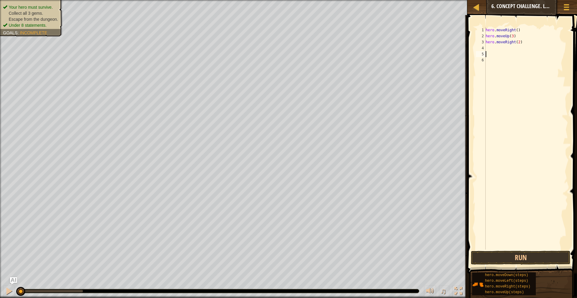
click at [504, 44] on div "hero . moveRight ( ) hero . moveUp ( 3 ) hero . moveRight ( 2 )" at bounding box center [527, 144] width 84 height 235
type textarea "hero.moveRight(2)"
click at [504, 46] on div "hero . moveRight ( ) hero . moveUp ( 3 ) hero . moveRight ( 2 )" at bounding box center [527, 144] width 84 height 235
type textarea "d"
click at [514, 50] on div "hero . moveRight ( ) hero . moveUp ( 3 ) hero . moveRight ( 2 ) hero . moveDown…" at bounding box center [527, 144] width 84 height 235
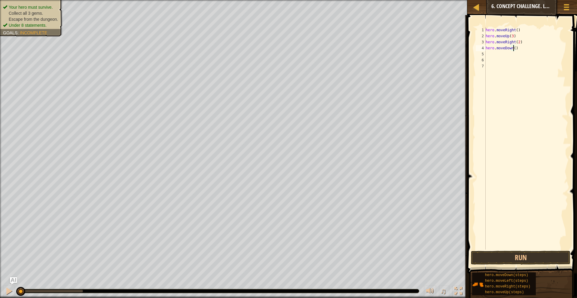
type textarea "hero.moveDown(3)"
click at [502, 55] on div "hero . moveRight ( ) hero . moveUp ( 3 ) hero . moveRight ( 2 ) hero . moveDown…" at bounding box center [527, 144] width 84 height 235
type textarea "h"
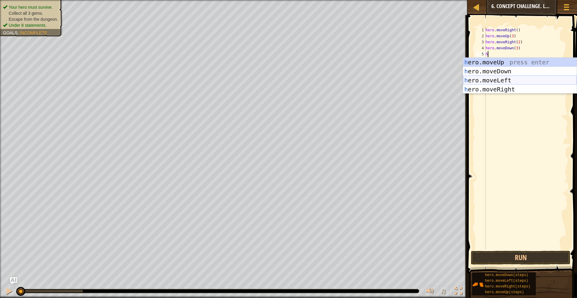
click at [502, 80] on div "h ero.moveUp press enter h ero.moveDown press enter h ero.moveLeft press enter …" at bounding box center [520, 85] width 114 height 54
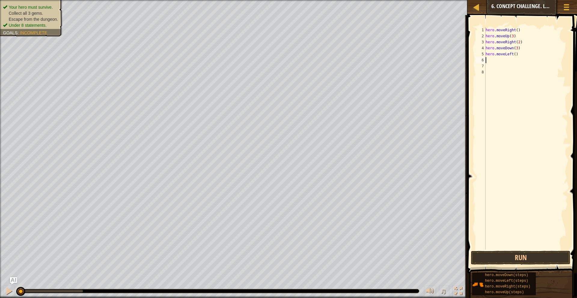
type textarea "h"
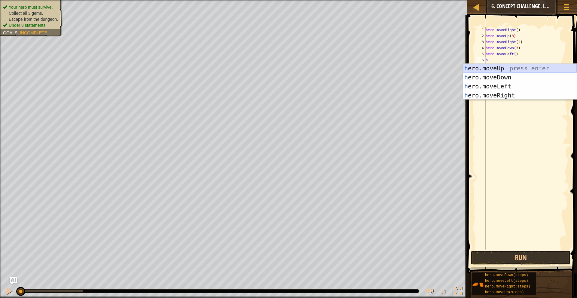
click at [501, 69] on div "h ero.moveUp press enter h ero.moveDown press enter h ero.moveLeft press enter …" at bounding box center [520, 91] width 114 height 54
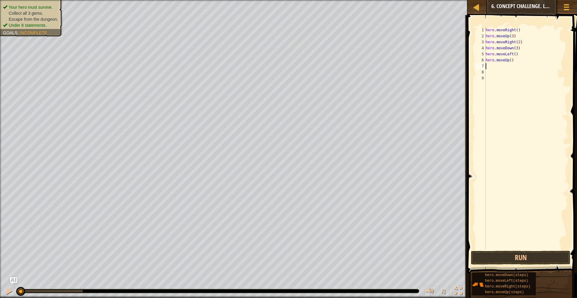
click at [509, 60] on div "hero . moveRight ( ) hero . moveUp ( 3 ) hero . moveRight ( 2 ) hero . moveDown…" at bounding box center [527, 144] width 84 height 235
type textarea "hero.moveUp(2)"
click at [499, 66] on div "hero . moveRight ( ) hero . moveUp ( 3 ) hero . moveRight ( 2 ) hero . moveDown…" at bounding box center [527, 144] width 84 height 235
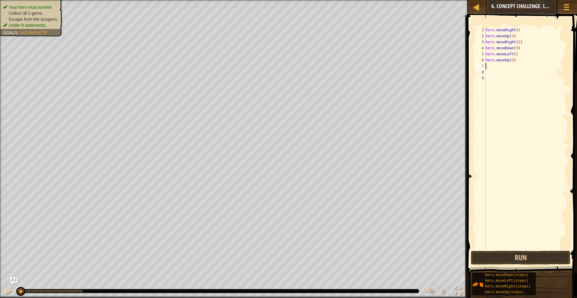
type textarea "h"
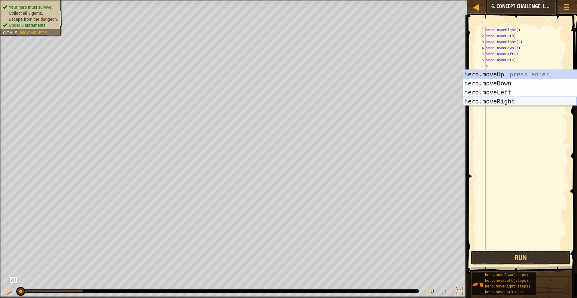
click at [505, 99] on div "h ero.moveUp press enter h ero.moveDown press enter h ero.moveLeft press enter …" at bounding box center [520, 97] width 114 height 54
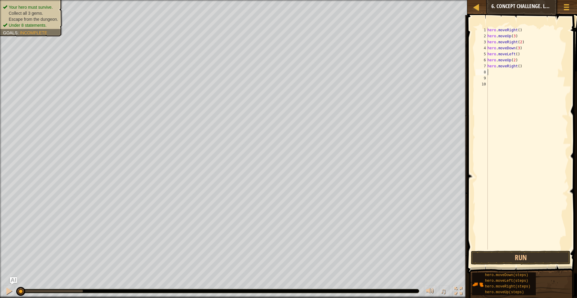
click at [516, 67] on div "hero . moveRight ( ) hero . moveUp ( 3 ) hero . moveRight ( 2 ) hero . moveDown…" at bounding box center [527, 144] width 82 height 235
click at [517, 65] on div "hero . moveRight ( ) hero . moveUp ( 3 ) hero . moveRight ( 2 ) hero . moveDown…" at bounding box center [527, 144] width 82 height 235
type textarea "hero.moveRight(3)"
drag, startPoint x: 502, startPoint y: 257, endPoint x: 501, endPoint y: 260, distance: 3.7
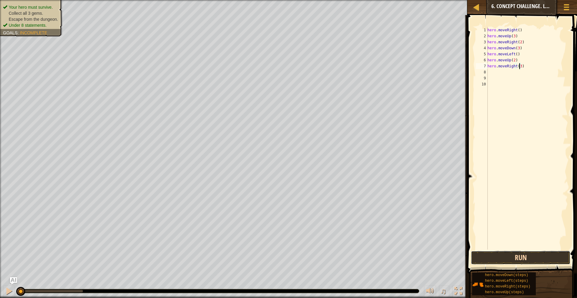
click at [501, 260] on button "Run" at bounding box center [521, 258] width 100 height 14
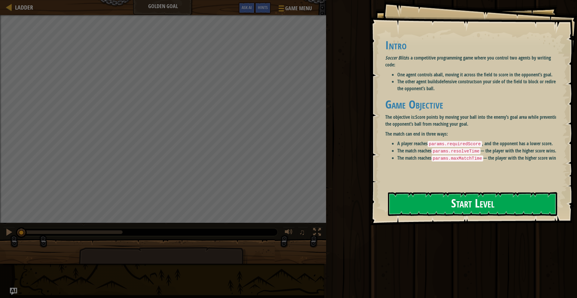
click at [463, 116] on strong "Score points by moving your ball into the enemy’s goal area while preventing th…" at bounding box center [472, 121] width 174 height 14
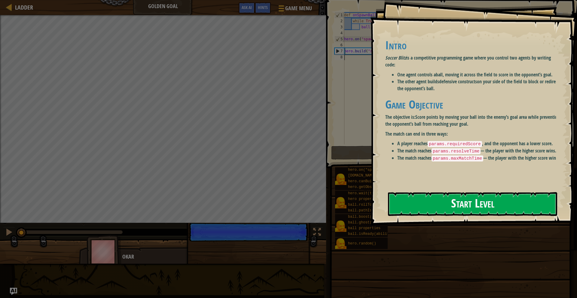
click at [444, 203] on button "Start Level" at bounding box center [472, 204] width 169 height 24
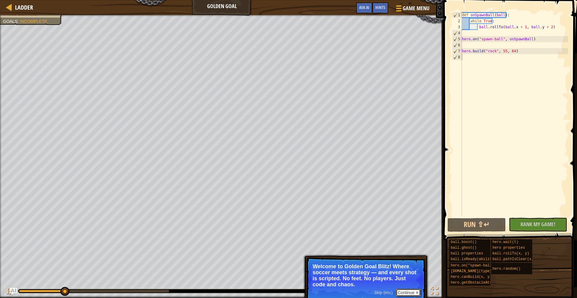
click at [415, 290] on button "Continue" at bounding box center [408, 293] width 25 height 8
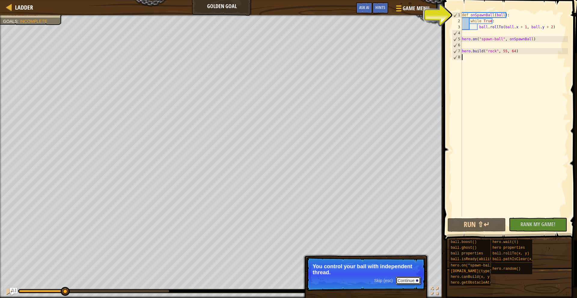
click at [413, 283] on button "Continue" at bounding box center [408, 281] width 25 height 8
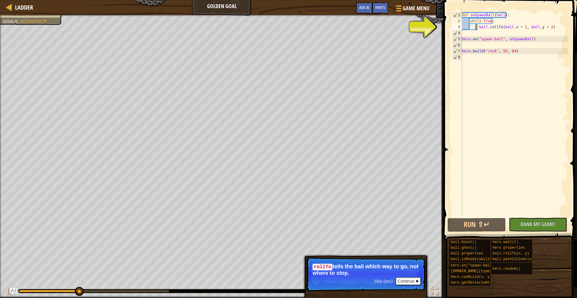
click at [476, 27] on div "def onSpawnBall ( ball ) : while True : ball . rollTo ( ball . x + 1 , ball . y…" at bounding box center [514, 120] width 107 height 216
type textarea "ball.rollTo(ball.x + 1, ball.y + 2)"
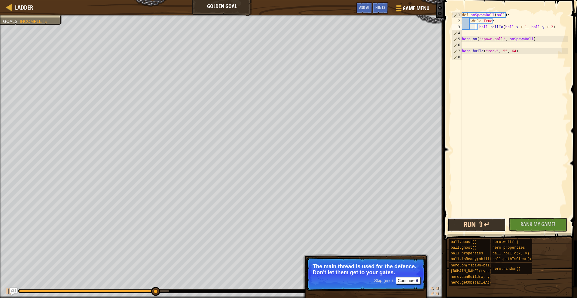
click at [468, 224] on button "Run ⇧↵" at bounding box center [477, 225] width 58 height 14
click at [476, 219] on button "Run ⇧↵" at bounding box center [477, 225] width 58 height 14
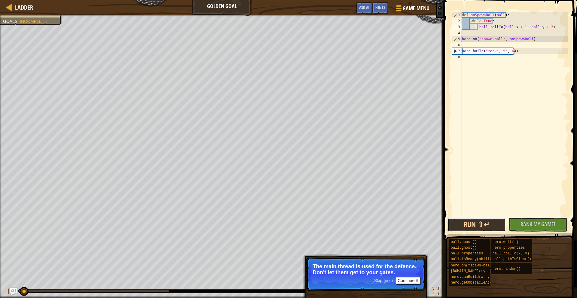
click at [476, 219] on button "Run ⇧↵" at bounding box center [477, 225] width 58 height 14
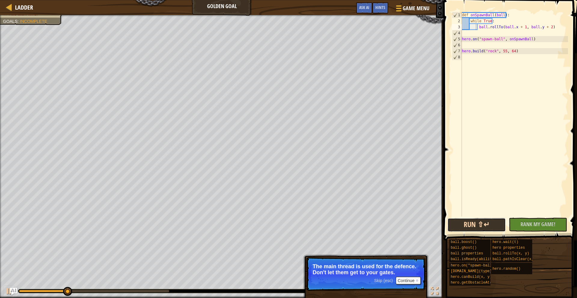
click at [476, 226] on button "Run ⇧↵" at bounding box center [477, 225] width 58 height 14
click at [467, 225] on button "Run ⇧↵" at bounding box center [477, 225] width 58 height 14
click at [23, 5] on span "Ladder" at bounding box center [24, 7] width 18 height 8
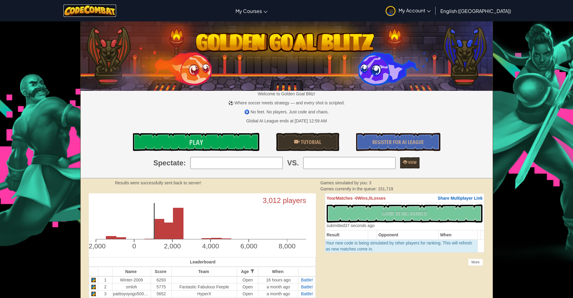
click at [107, 12] on img at bounding box center [89, 11] width 53 height 12
